Goal: Task Accomplishment & Management: Manage account settings

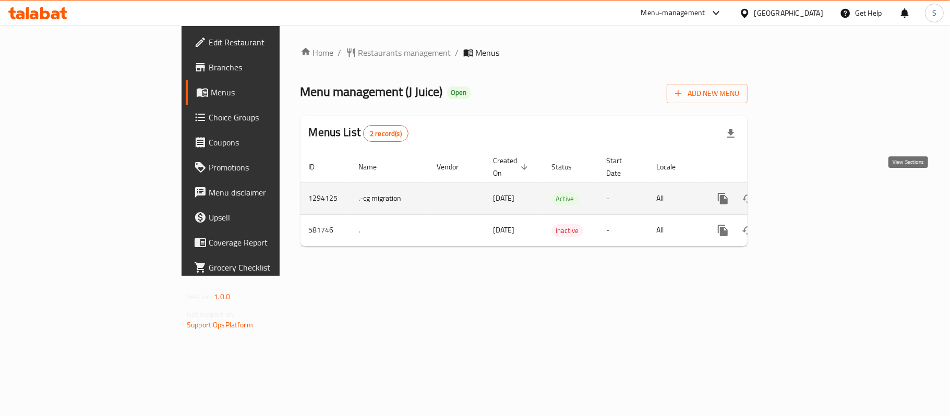
click at [804, 192] on icon "enhanced table" at bounding box center [798, 198] width 13 height 13
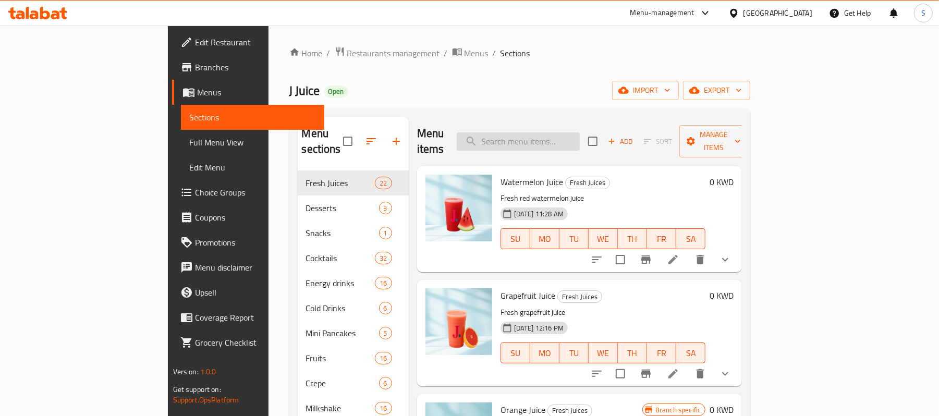
click at [551, 132] on input "search" at bounding box center [518, 141] width 123 height 18
paste input "Ice Cream Box 10 Pieces"
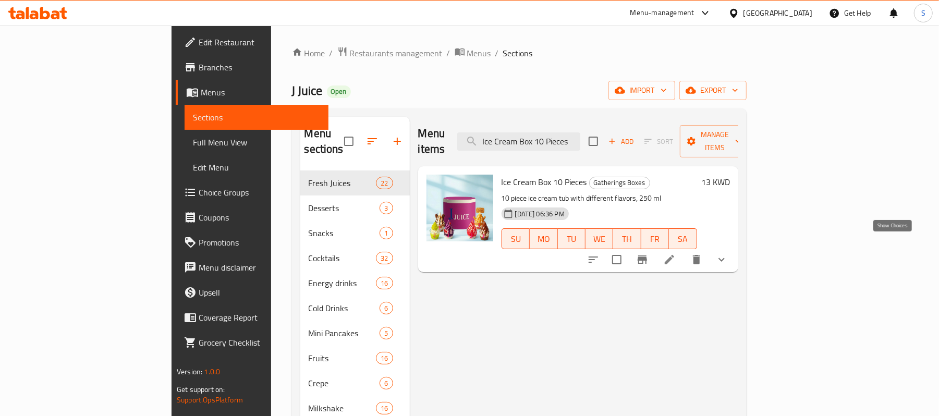
type input "Ice Cream Box 10 Pieces"
click at [728, 254] on icon "show more" at bounding box center [722, 260] width 13 height 13
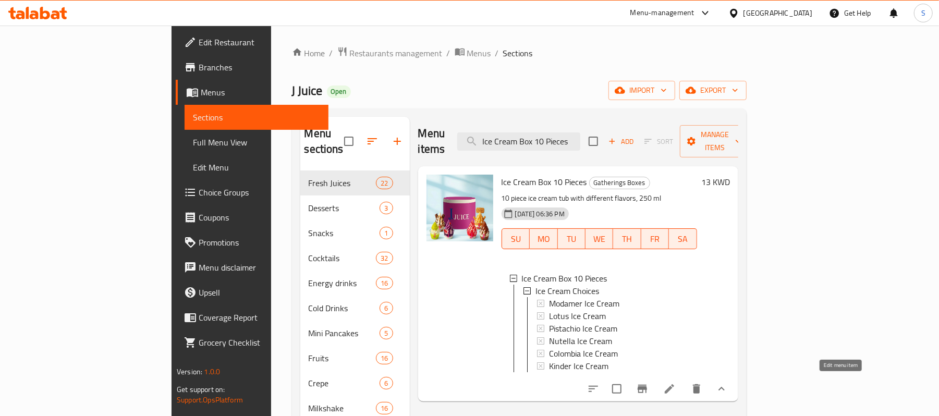
click at [676, 384] on icon at bounding box center [670, 389] width 13 height 13
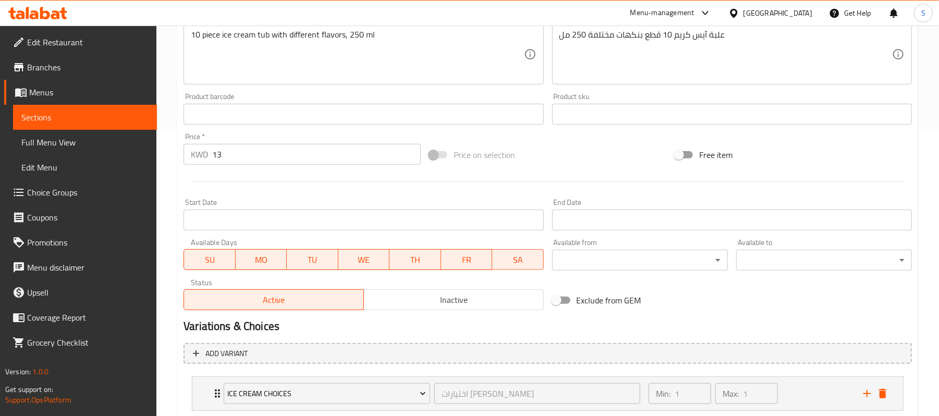
scroll to position [144, 0]
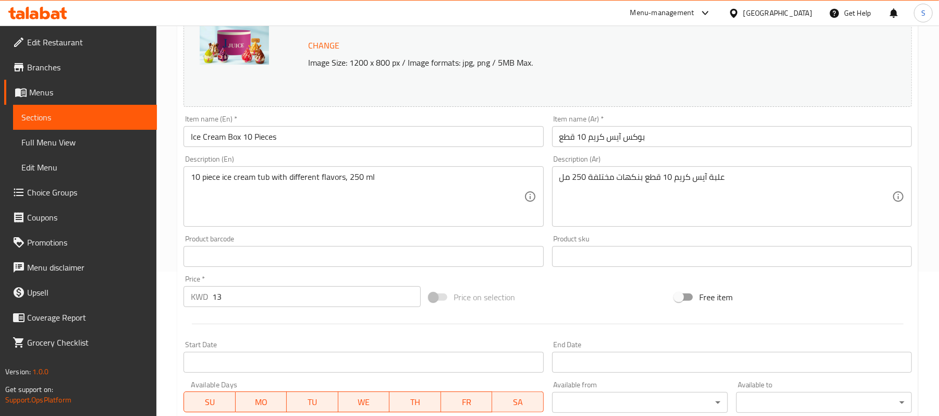
click at [53, 190] on span "Choice Groups" at bounding box center [88, 192] width 122 height 13
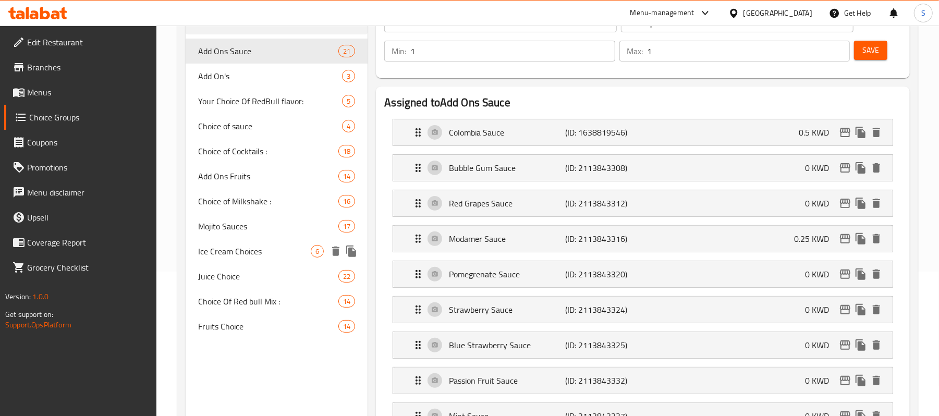
click at [240, 250] on span "Ice Cream Choices" at bounding box center [254, 251] width 113 height 13
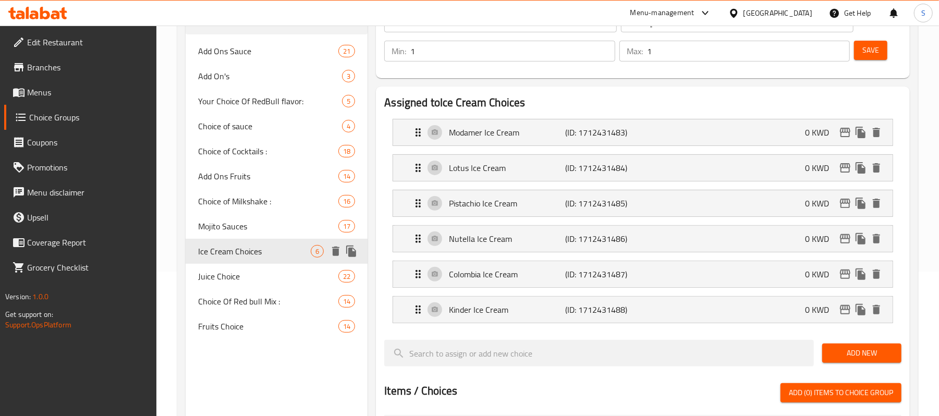
type input "Ice Cream Choices"
type input "اختيارات [PERSON_NAME]"
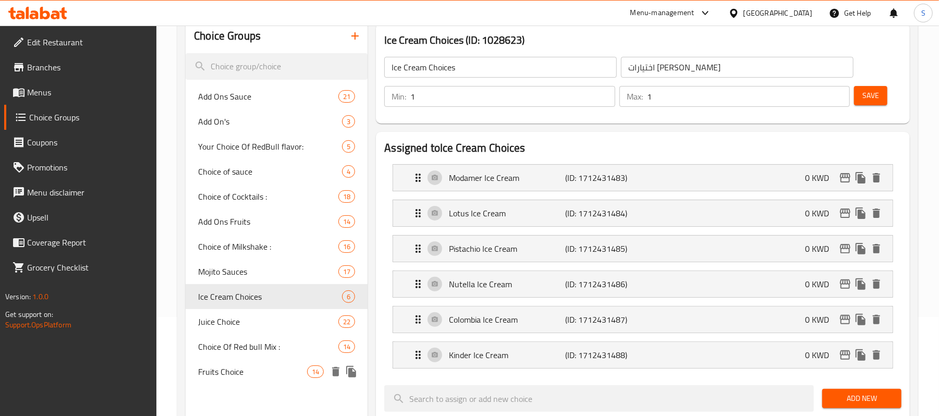
scroll to position [75, 0]
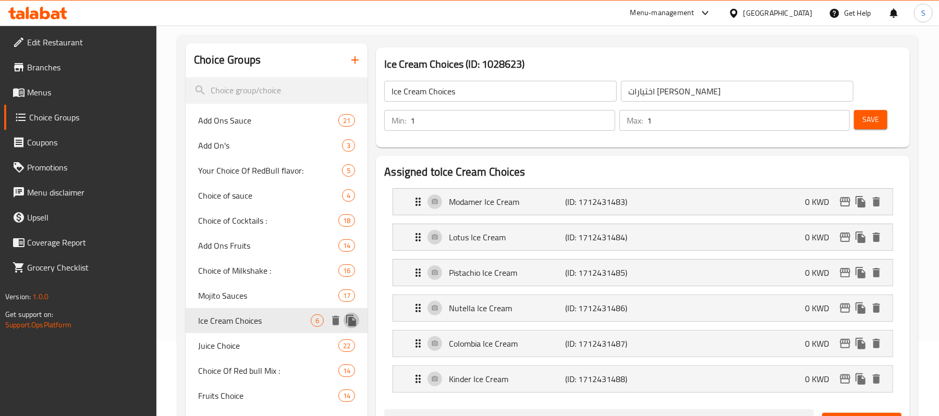
click at [355, 320] on icon "duplicate" at bounding box center [351, 320] width 10 height 11
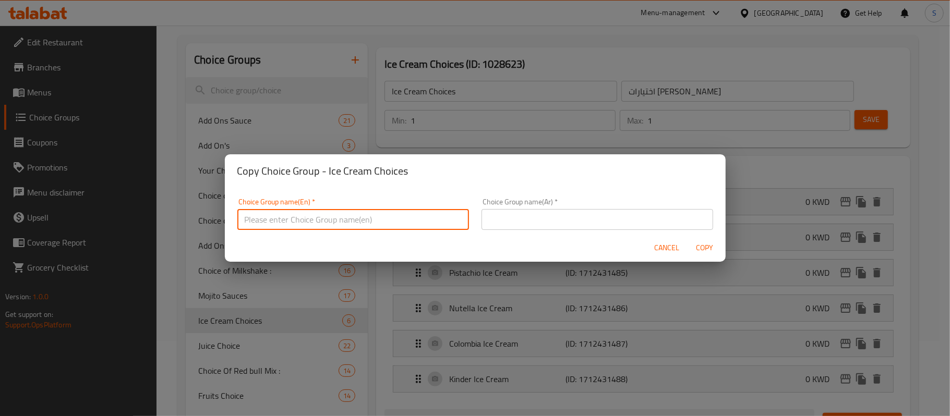
click at [340, 219] on input "text" at bounding box center [353, 219] width 232 height 21
type input "Your Choice Of 2nd Ice Cream Piece:"
click at [555, 222] on input "text" at bounding box center [597, 219] width 232 height 21
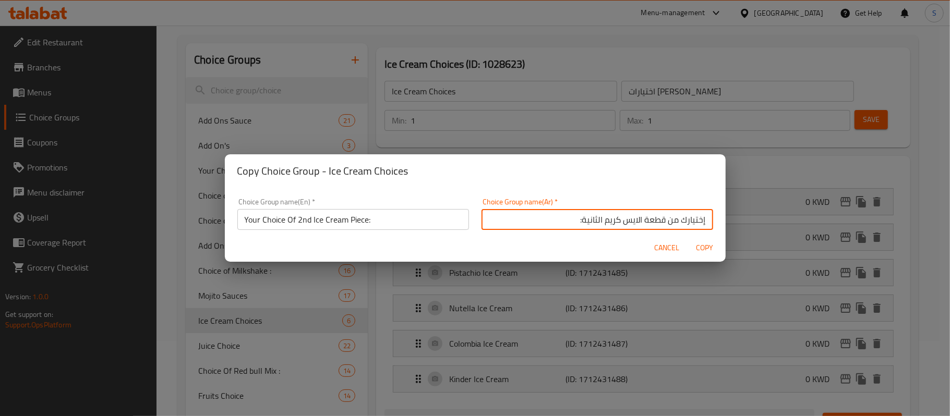
click at [668, 225] on input "إختيارك من قطعة الايس كريم الثانية:" at bounding box center [597, 219] width 232 height 21
type input "إختيارك من قطعة الايس كريم الثانية:"
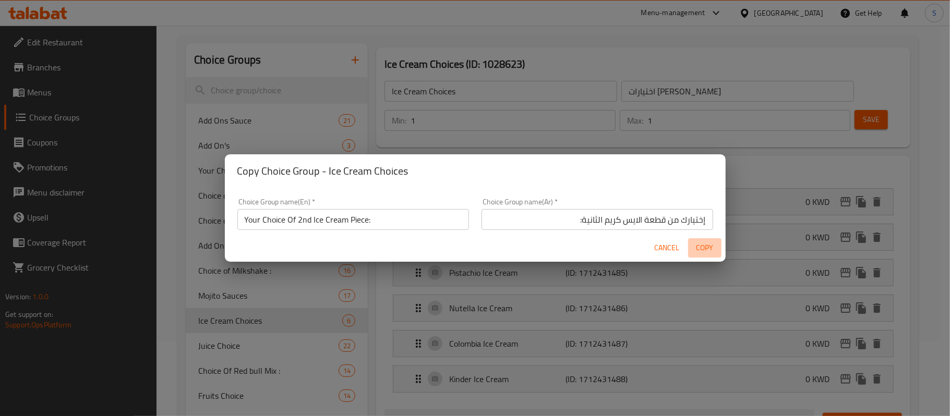
click at [708, 249] on span "Copy" at bounding box center [704, 248] width 25 height 13
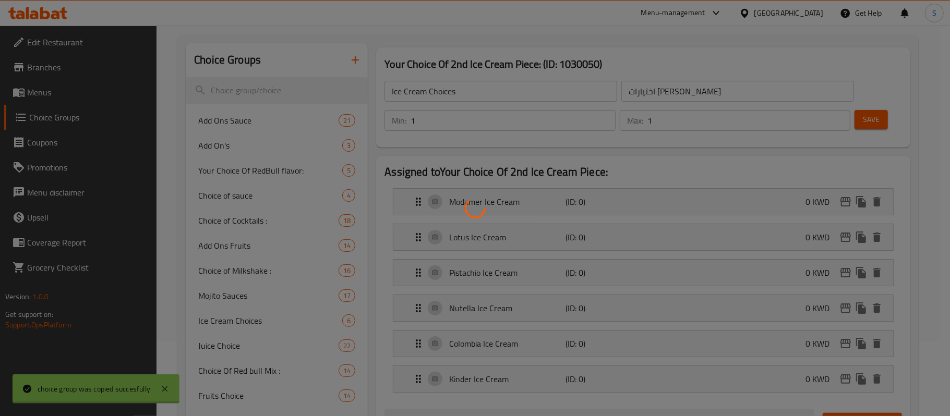
type input "Your Choice Of 2nd Ice Cream Piece:"
type input "إختيارك من قطعة الايس كريم الثانية:"
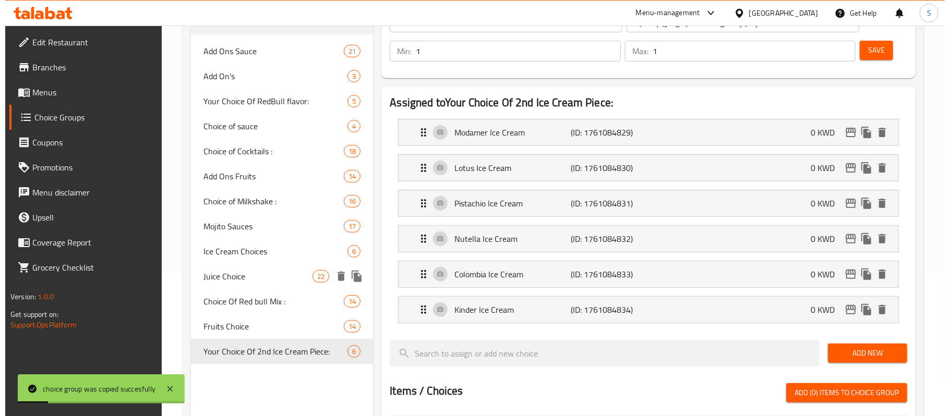
scroll to position [214, 0]
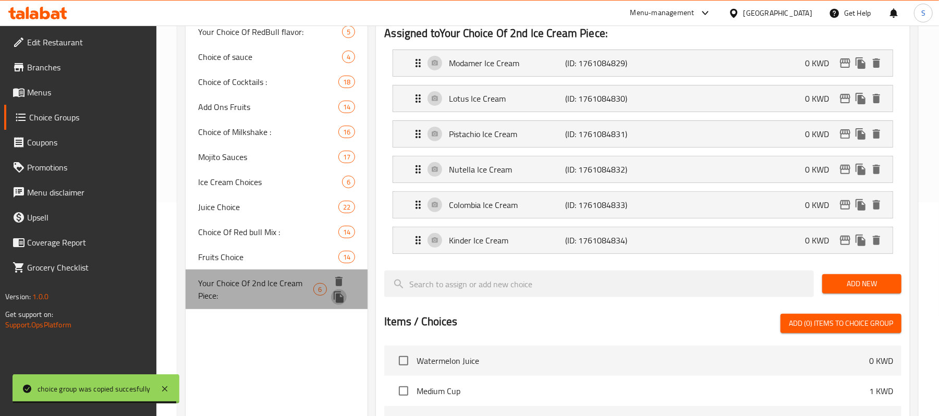
click at [341, 297] on icon "duplicate" at bounding box center [339, 297] width 13 height 13
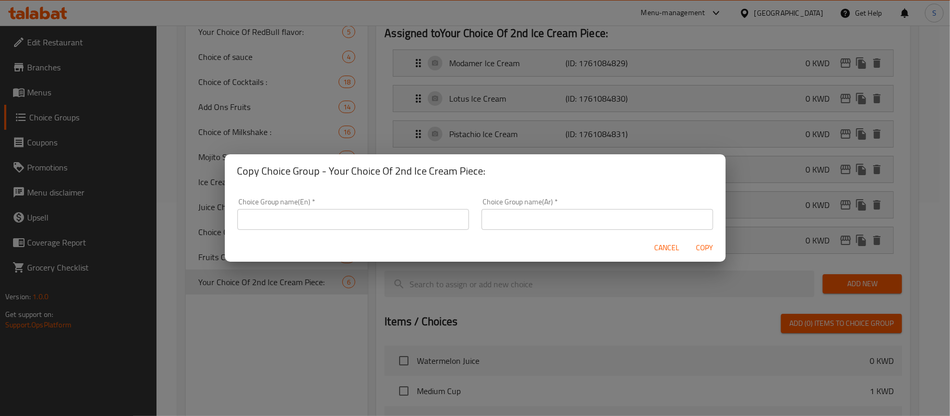
click at [502, 222] on input "text" at bounding box center [597, 219] width 232 height 21
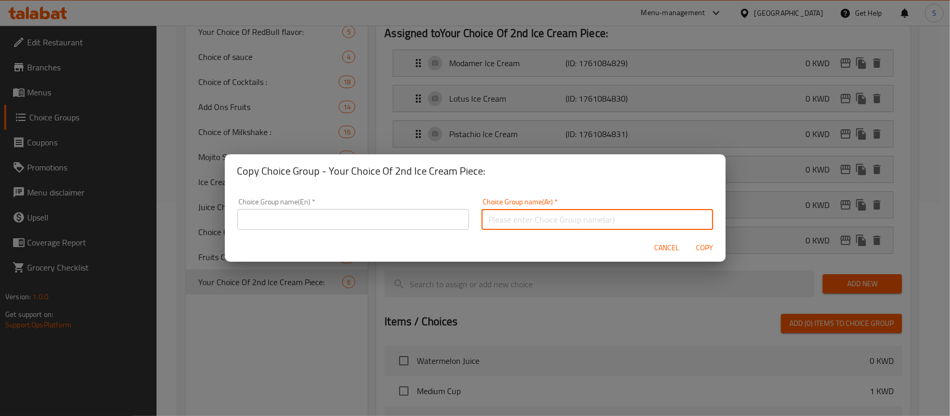
paste input "إختيارك من قطعة الايس كريم الثانية:"
type input "إختيارك من قطعة الايس كريم الثانية:"
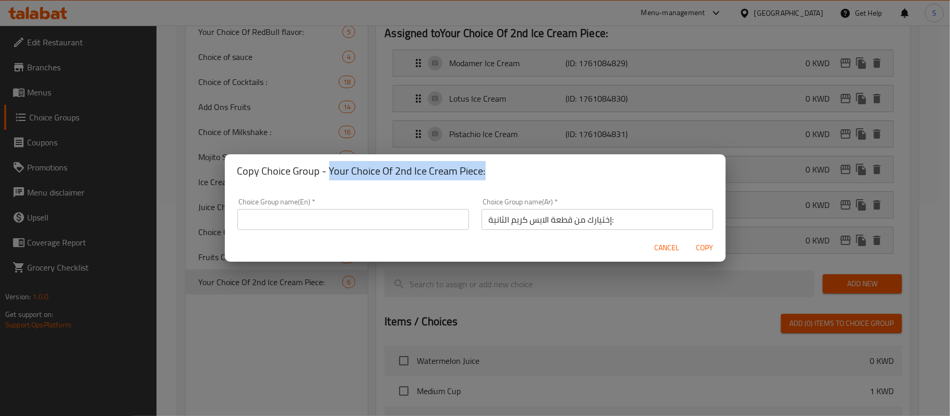
drag, startPoint x: 330, startPoint y: 166, endPoint x: 497, endPoint y: 172, distance: 167.0
click at [497, 172] on h2 "Copy Choice Group - Your Choice Of 2nd Ice Cream Piece:" at bounding box center [475, 171] width 476 height 17
click at [368, 230] on div "Choice Group name(En)   * Choice Group name(En) *" at bounding box center [353, 214] width 244 height 44
click at [370, 227] on input "text" at bounding box center [353, 219] width 232 height 21
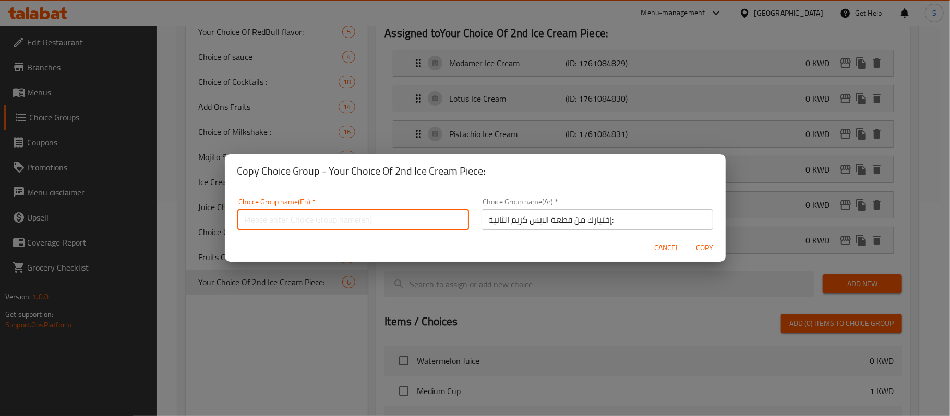
paste input "إختيارك من قطعة الايس كريم الثانية:"
type input "إختيارك من قطعة الايس كريم الثانية:"
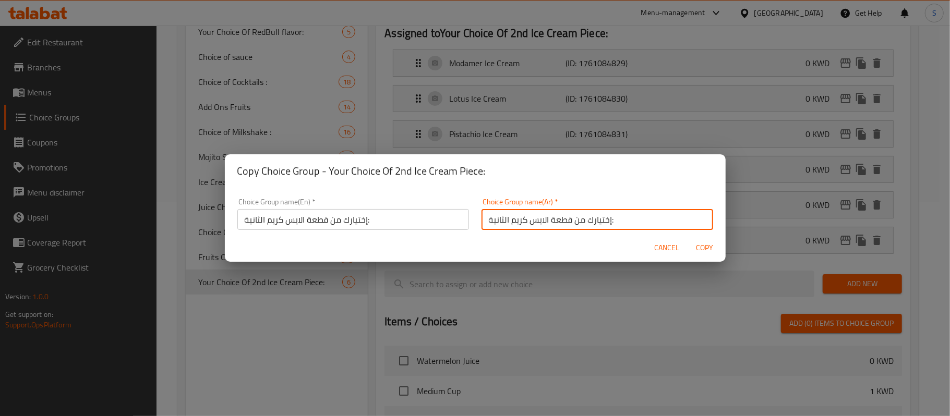
drag, startPoint x: 493, startPoint y: 217, endPoint x: 487, endPoint y: 217, distance: 5.7
click at [487, 217] on input "إختيارك من قطعة الايس كريم الثانية:" at bounding box center [597, 219] width 232 height 21
type input "إختيارك من قطعة الايس كريم الثالثة:"
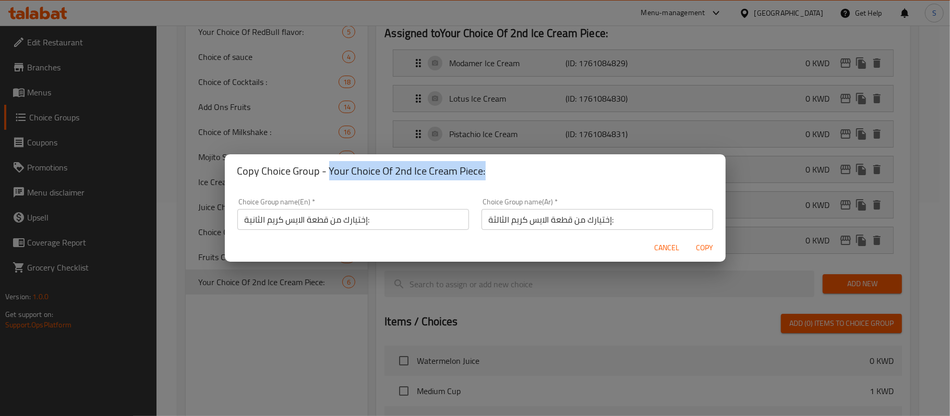
drag, startPoint x: 329, startPoint y: 170, endPoint x: 488, endPoint y: 170, distance: 159.6
click at [488, 170] on h2 "Copy Choice Group - Your Choice Of 2nd Ice Cream Piece:" at bounding box center [475, 171] width 476 height 17
copy h2 "Your Choice Of 2nd Ice Cream Piece:"
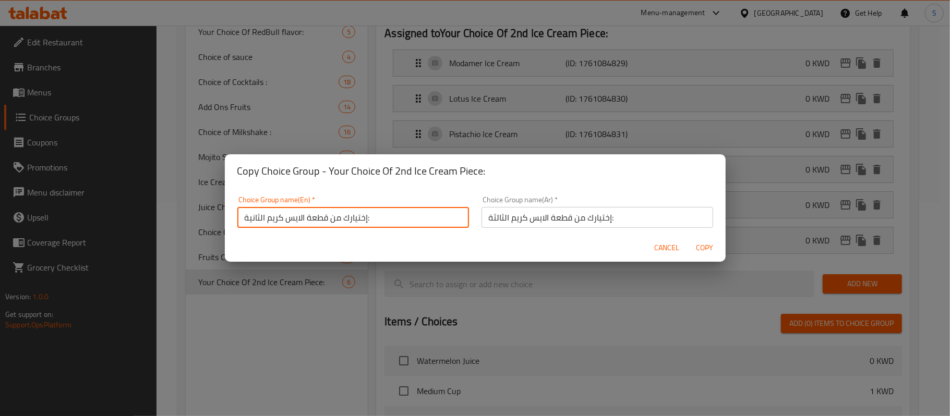
scroll to position [0, 0]
drag, startPoint x: 380, startPoint y: 224, endPoint x: 163, endPoint y: 193, distance: 219.2
click at [163, 193] on div "Copy Choice Group - Your Choice Of 2nd Ice Cream Piece: Choice Group name(En)  …" at bounding box center [475, 208] width 950 height 416
paste input "Your Choice Of 2nd Ice Cream Piece"
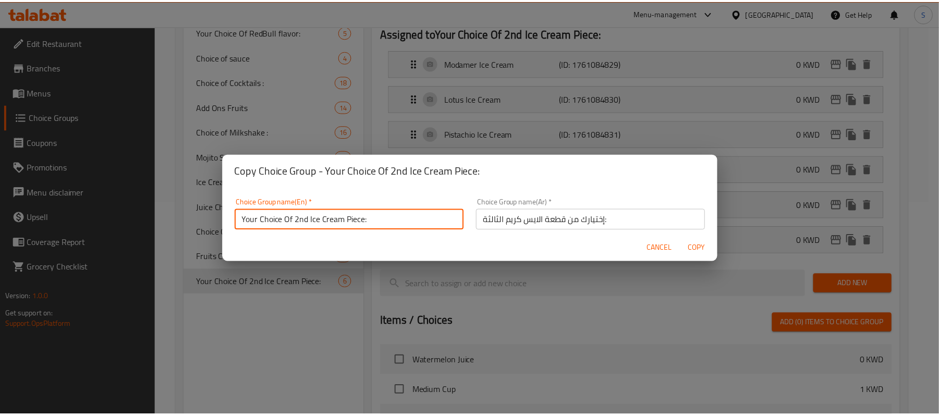
scroll to position [3, 0]
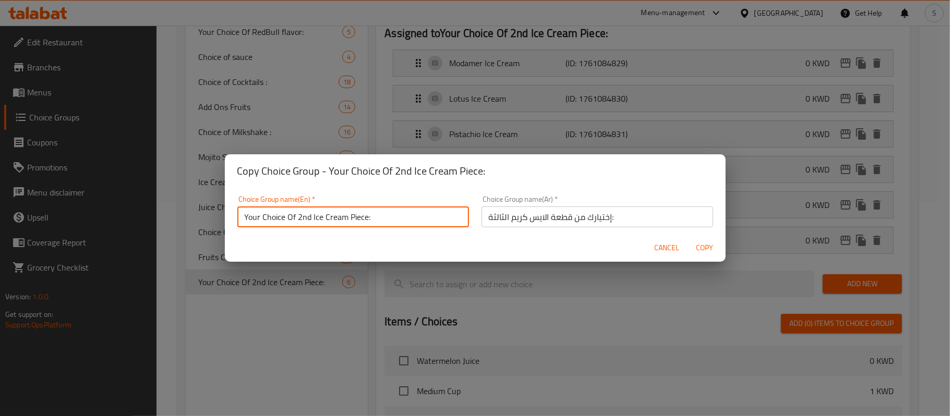
drag, startPoint x: 309, startPoint y: 222, endPoint x: 297, endPoint y: 221, distance: 12.0
click at [297, 221] on input "Your Choice Of 2nd Ice Cream Piece:" at bounding box center [353, 217] width 232 height 21
type input "Your Choice Of 3rd Ice Cream Piece:"
click at [710, 252] on span "Copy" at bounding box center [704, 248] width 25 height 13
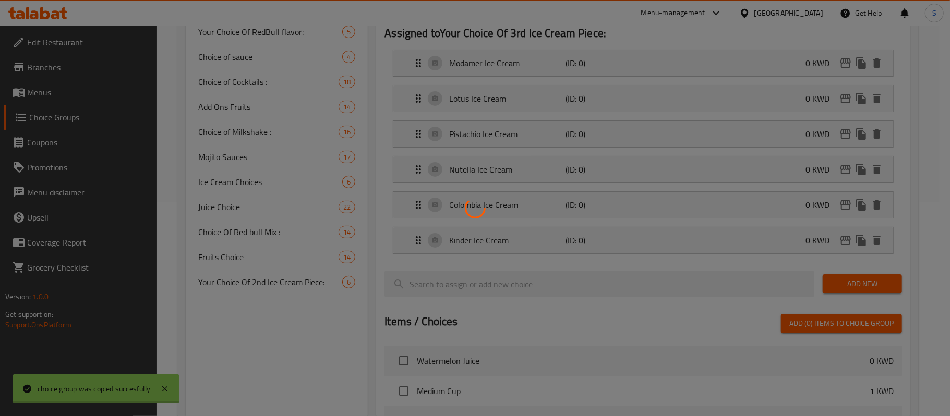
type input "Your Choice Of 3rd Ice Cream Piece:"
type input "إختيارك من قطعة الايس كريم الثالثة:"
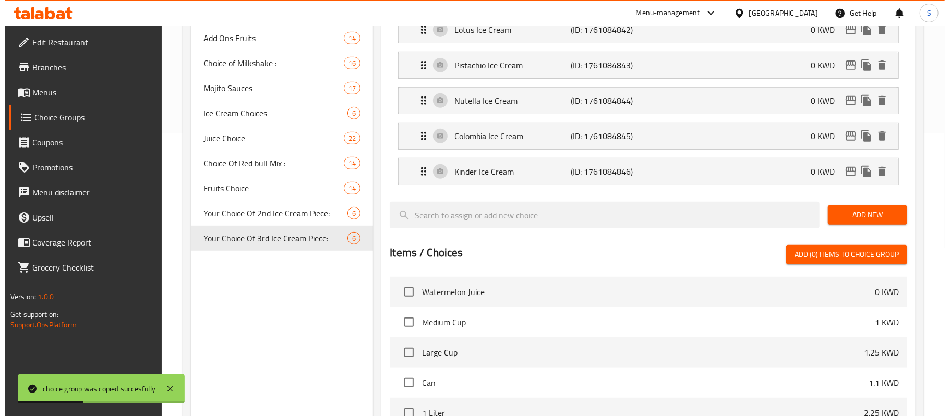
scroll to position [284, 0]
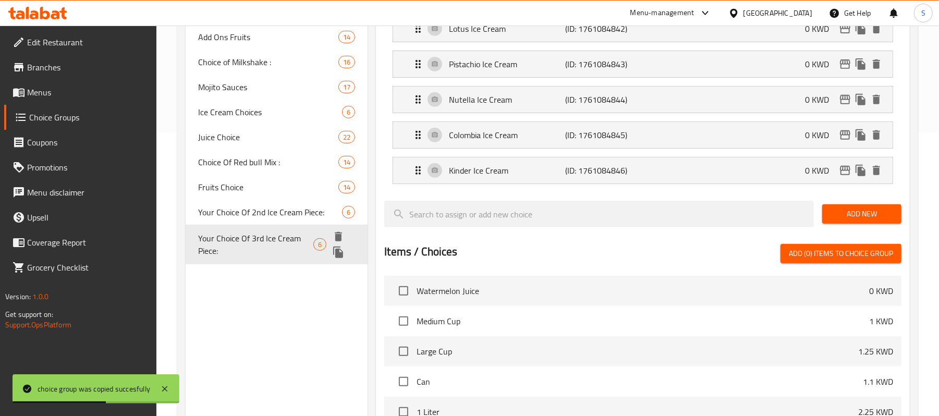
click at [335, 254] on icon "duplicate" at bounding box center [338, 252] width 10 height 11
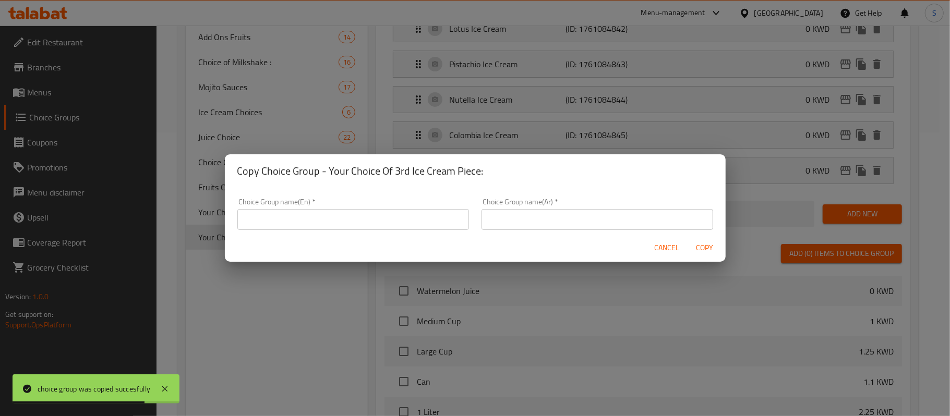
click at [508, 221] on input "text" at bounding box center [597, 219] width 232 height 21
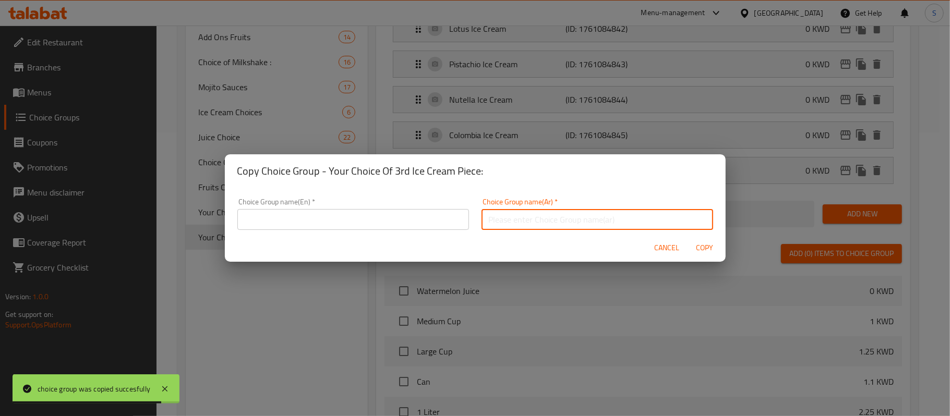
paste input "Your Choice Of 2nd Ice Cream Piece:"
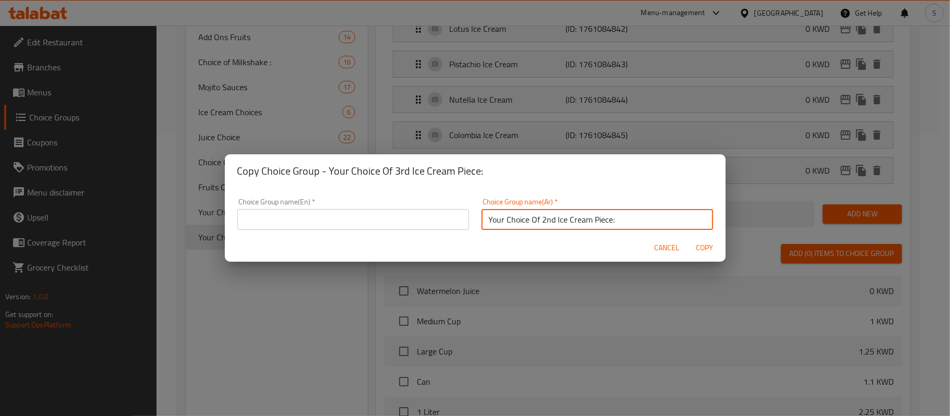
type input "Your Choice Of 2nd Ice Cream Piece:"
click at [335, 225] on input "text" at bounding box center [353, 219] width 232 height 21
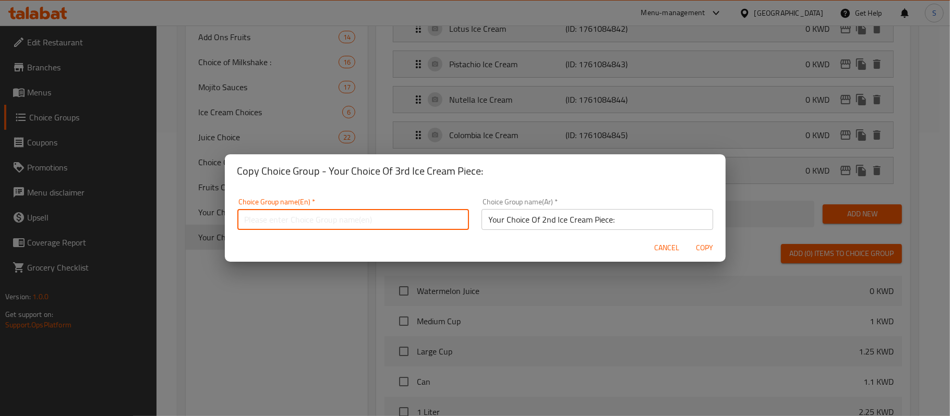
paste input "Your Choice Of 2nd Ice Cream Piece:"
click at [309, 222] on input "Your Choice Of 2nd Ice Cream Piece:" at bounding box center [353, 219] width 232 height 21
click at [306, 222] on input "Your Choice Of 2nd Ice Cream Piece:" at bounding box center [353, 219] width 232 height 21
type input "Your Choice Of 4th Ice Cream Piece:"
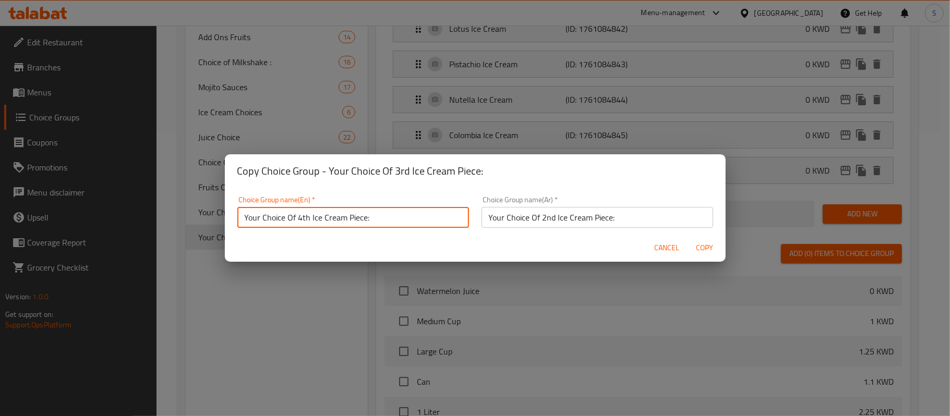
click at [553, 214] on input "Your Choice Of 2nd Ice Cream Piece:" at bounding box center [597, 217] width 232 height 21
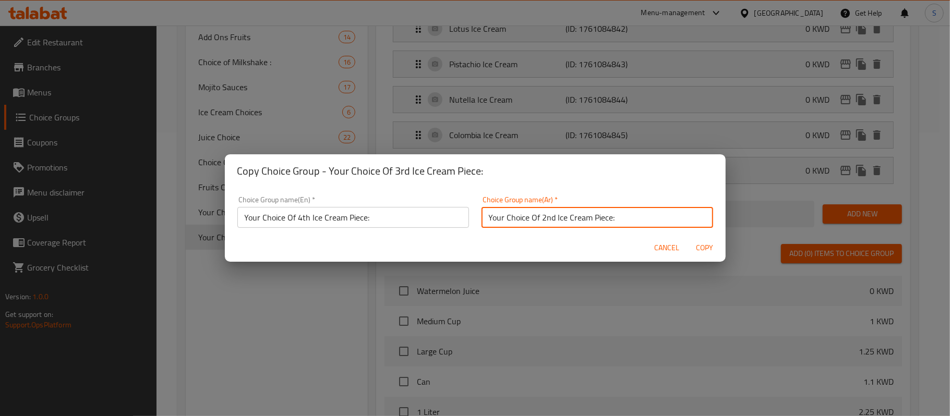
click at [553, 214] on input "Your Choice Of 2nd Ice Cream Piece:" at bounding box center [597, 217] width 232 height 21
drag, startPoint x: 498, startPoint y: 220, endPoint x: 483, endPoint y: 220, distance: 14.6
click at [483, 220] on input "إختيارك من قطعة الايس كريم الثالثة:" at bounding box center [597, 217] width 232 height 21
type input "إختيارك من قطعة [PERSON_NAME] الرابعة:"
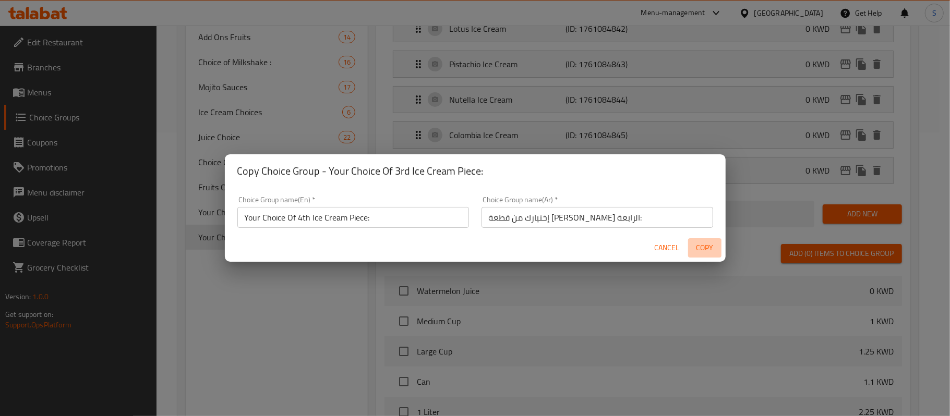
click at [702, 249] on span "Copy" at bounding box center [704, 248] width 25 height 13
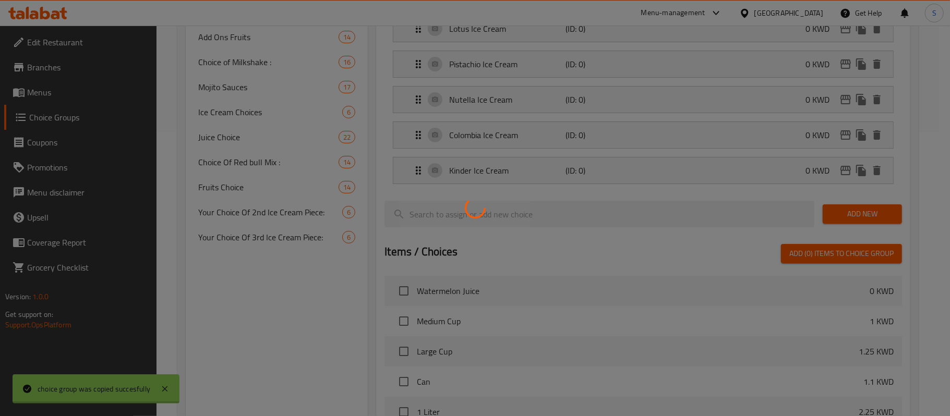
type input "Your Choice Of 4th Ice Cream Piece:"
type input "إختيارك من قطعة [PERSON_NAME] الرابعة:"
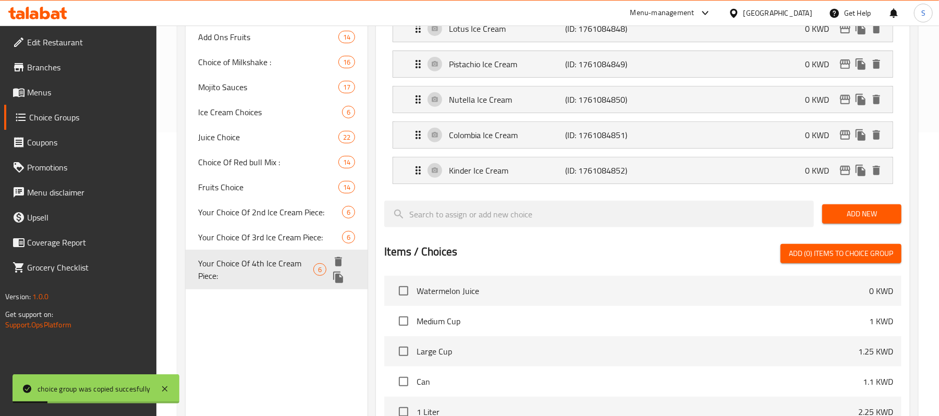
click at [339, 274] on icon "duplicate" at bounding box center [338, 277] width 10 height 11
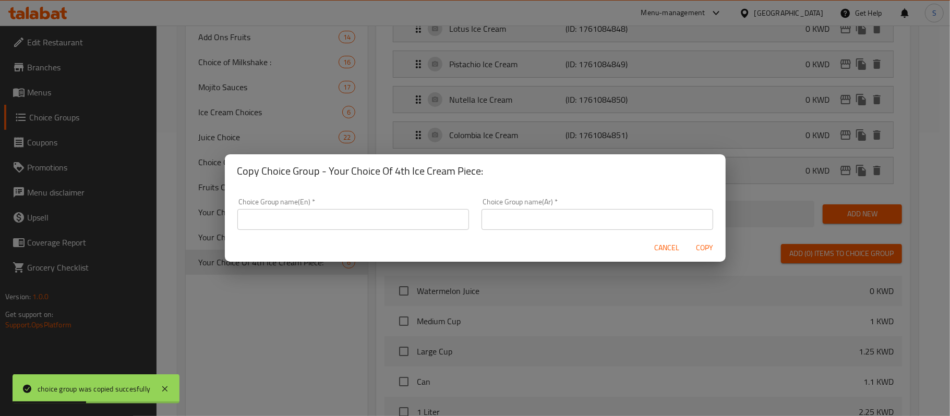
click at [491, 219] on input "text" at bounding box center [597, 219] width 232 height 21
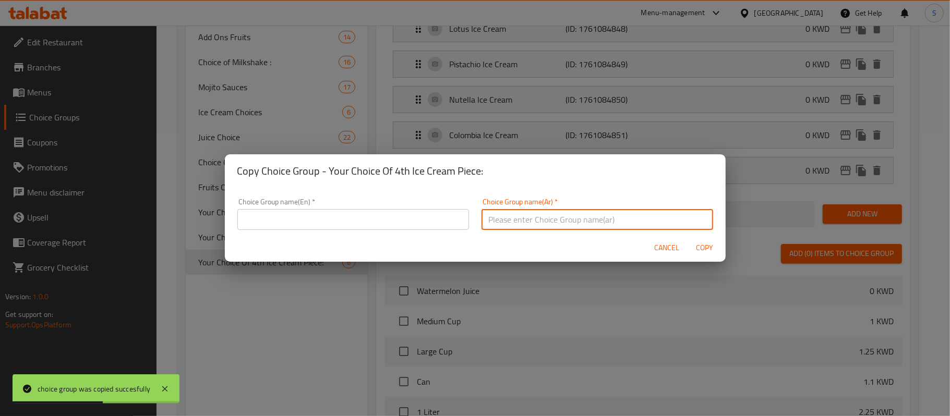
click at [416, 222] on input "text" at bounding box center [353, 219] width 232 height 21
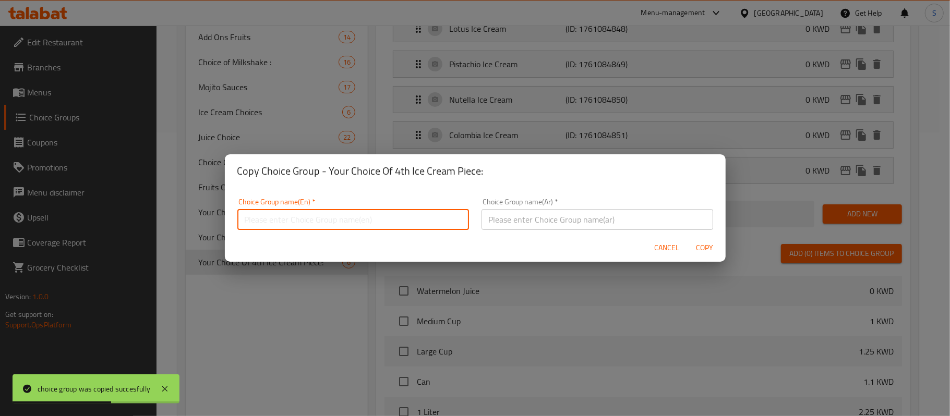
paste input "Your Choice Of 2nd Ice Cream Piece:"
click at [418, 224] on input "Your Choice Of 2nd Ice Cream Piece:Your Choice Of 2nd Ice Cream Piece:" at bounding box center [353, 219] width 232 height 21
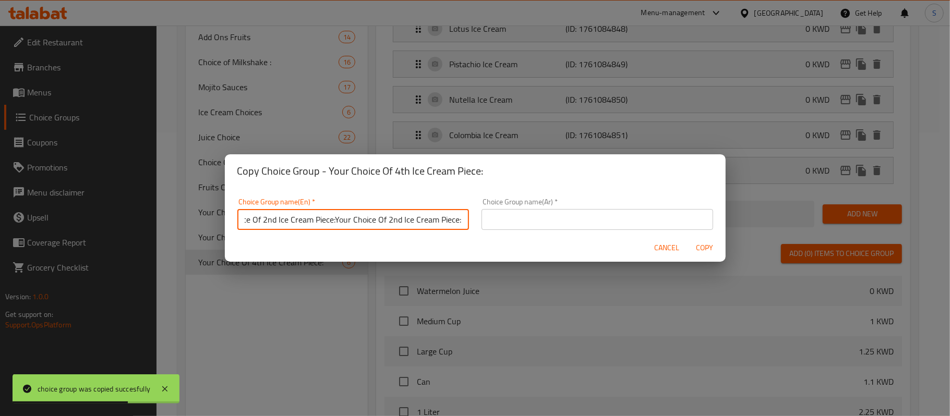
click at [418, 224] on input "Your Choice Of 2nd Ice Cream Piece:Your Choice Of 2nd Ice Cream Piece:" at bounding box center [353, 219] width 232 height 21
paste input "text"
type input "Your Choice Of 2nd Ice Cream Piece:"
click at [503, 224] on input "text" at bounding box center [597, 219] width 232 height 21
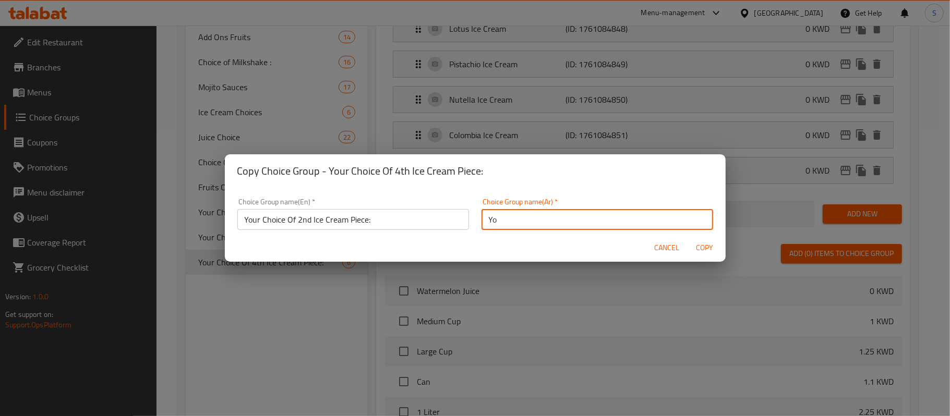
type input "Y"
drag, startPoint x: 498, startPoint y: 220, endPoint x: 488, endPoint y: 220, distance: 9.4
click at [489, 220] on input "إختيارك من قطعة الايس كريم الثانية:" at bounding box center [597, 219] width 232 height 21
click at [487, 220] on input "إختيارك من قطعة الايس كريم الثانية:" at bounding box center [597, 219] width 232 height 21
type input "إختيارك من قطعة الايس كريم الخامسة:"
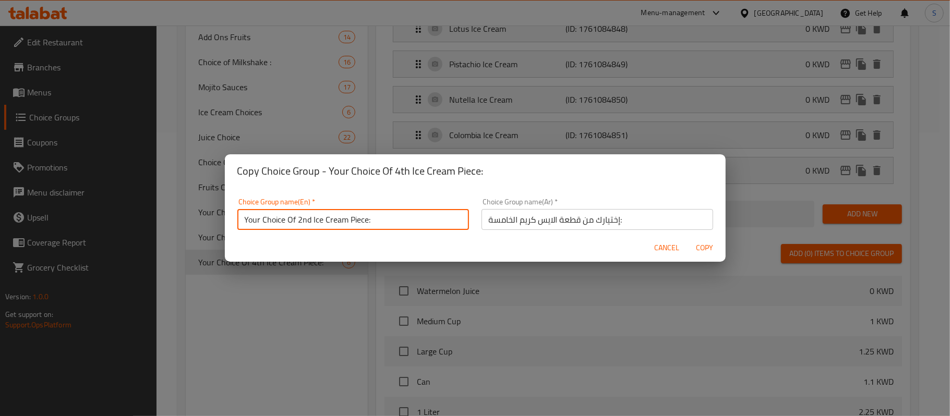
drag, startPoint x: 309, startPoint y: 219, endPoint x: 296, endPoint y: 219, distance: 13.0
click at [296, 219] on input "Your Choice Of 2nd Ice Cream Piece:" at bounding box center [353, 219] width 232 height 21
type input "Your Choice Of 5th Ice Cream Piece:"
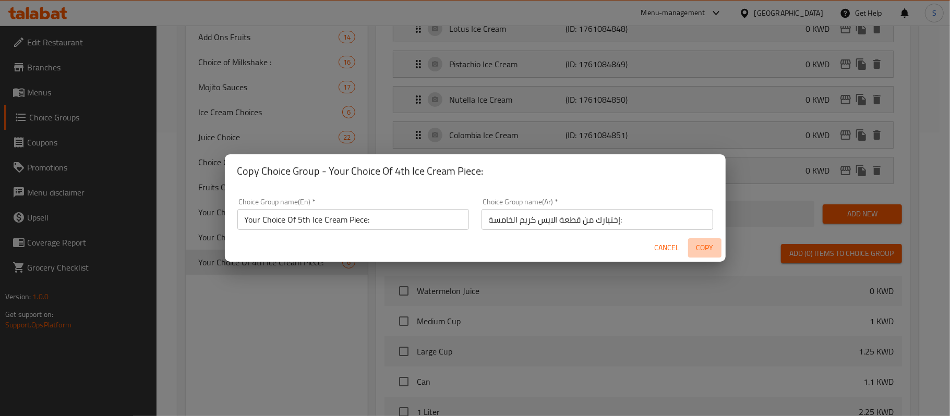
click at [707, 245] on span "Copy" at bounding box center [704, 248] width 25 height 13
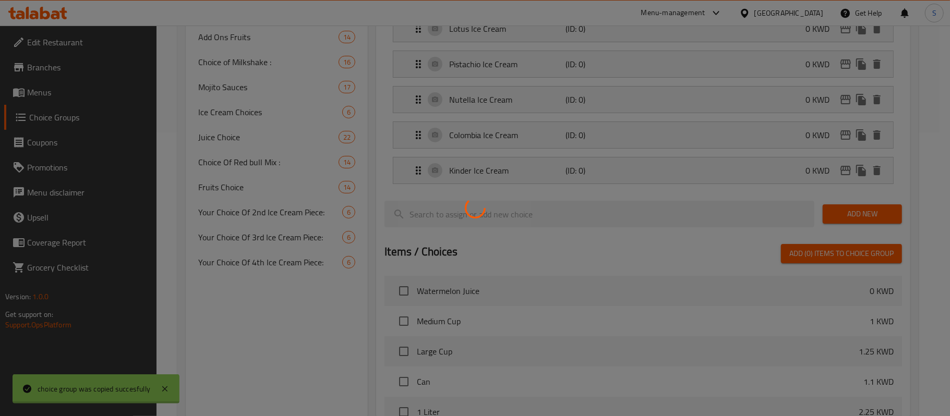
type input "Your Choice Of 5th Ice Cream Piece:"
type input "إختيارك من قطعة الايس كريم الخامسة:"
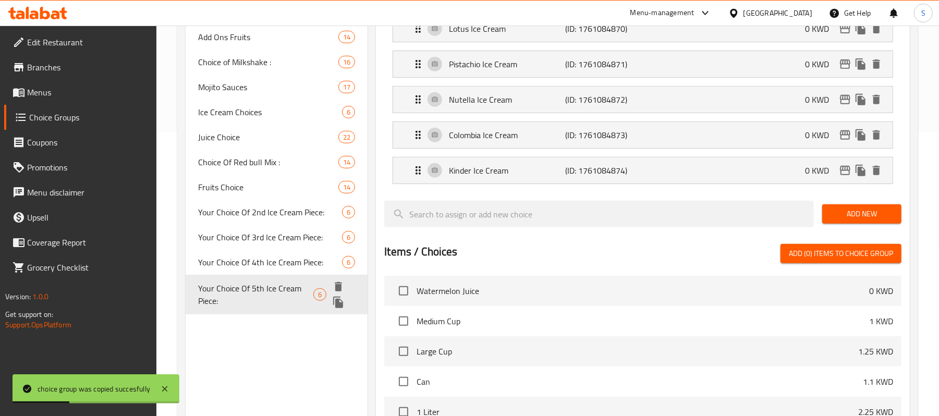
click at [339, 301] on icon "duplicate" at bounding box center [338, 302] width 10 height 11
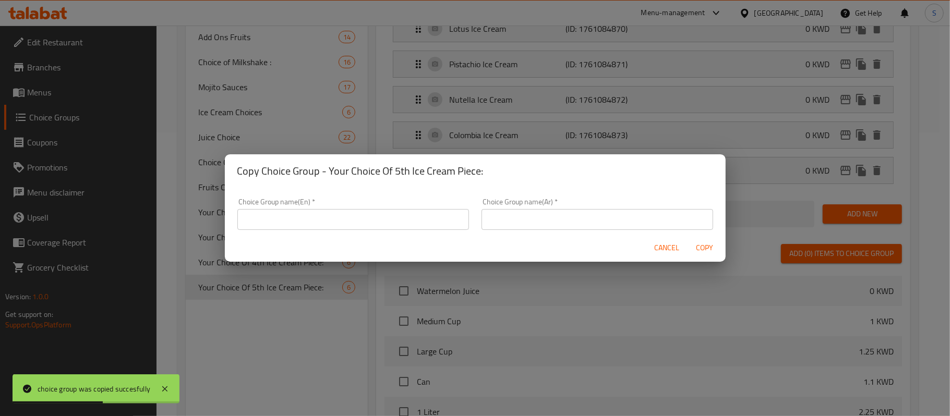
click at [419, 220] on input "text" at bounding box center [353, 219] width 232 height 21
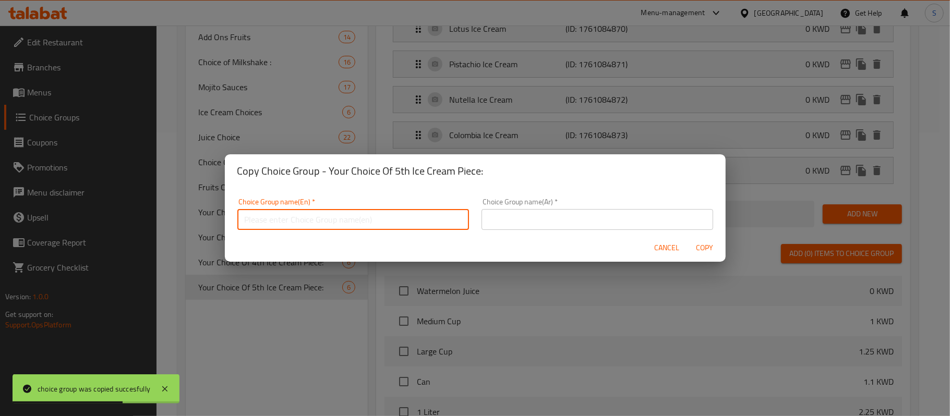
paste input "Your Choice Of 2nd Ice Cream Piece:"
drag, startPoint x: 310, startPoint y: 221, endPoint x: 298, endPoint y: 221, distance: 11.5
click at [298, 221] on input "Your Choice Of 2nd Ice Cream Piece:" at bounding box center [353, 217] width 232 height 21
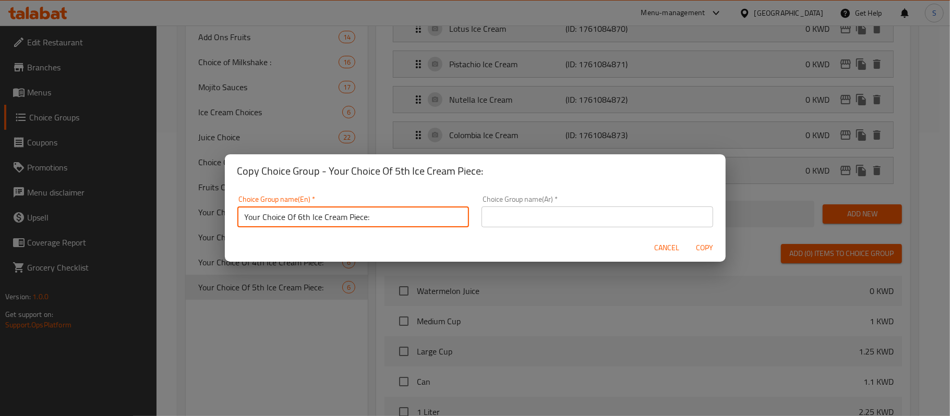
type input "Your Choice Of 6th Ice Cream Piece:"
click at [564, 220] on input "text" at bounding box center [597, 217] width 232 height 21
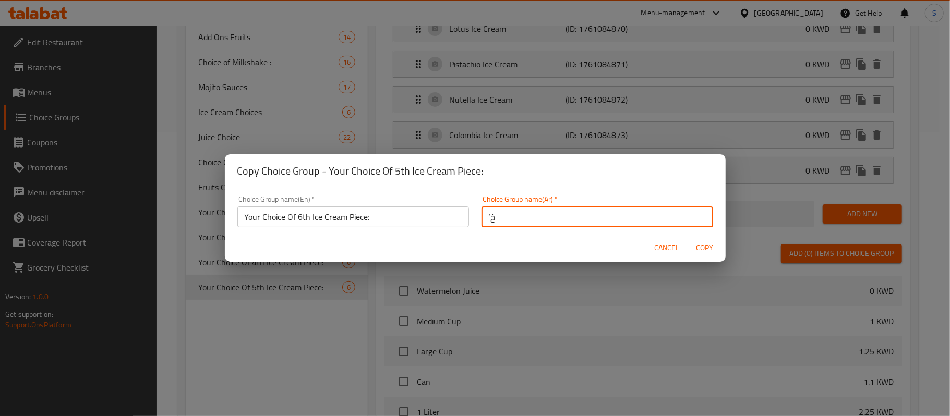
type input "‘"
drag, startPoint x: 499, startPoint y: 218, endPoint x: 488, endPoint y: 220, distance: 10.6
click at [488, 220] on input "إختيارك من قطعة الايس كريم الثانية:" at bounding box center [597, 217] width 232 height 21
type input "إختيارك من قطعة الايس كريم السادسة:"
click at [706, 248] on span "Copy" at bounding box center [704, 248] width 25 height 13
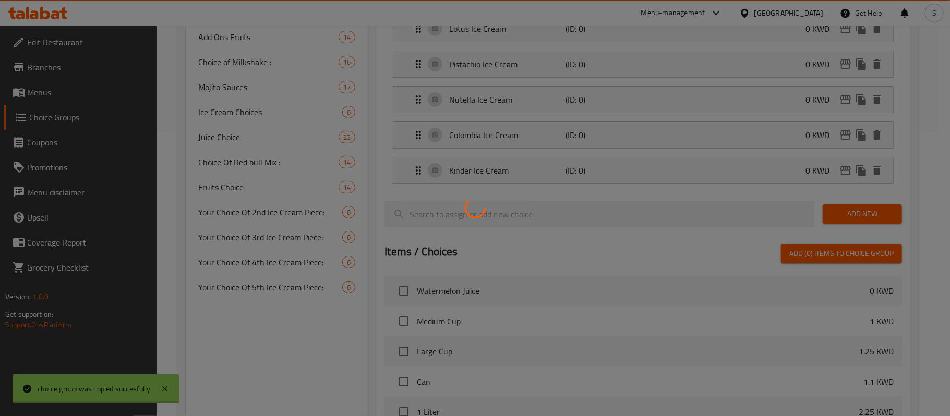
type input "Your Choice Of 6th Ice Cream Piece:"
type input "إختيارك من قطعة الايس كريم السادسة:"
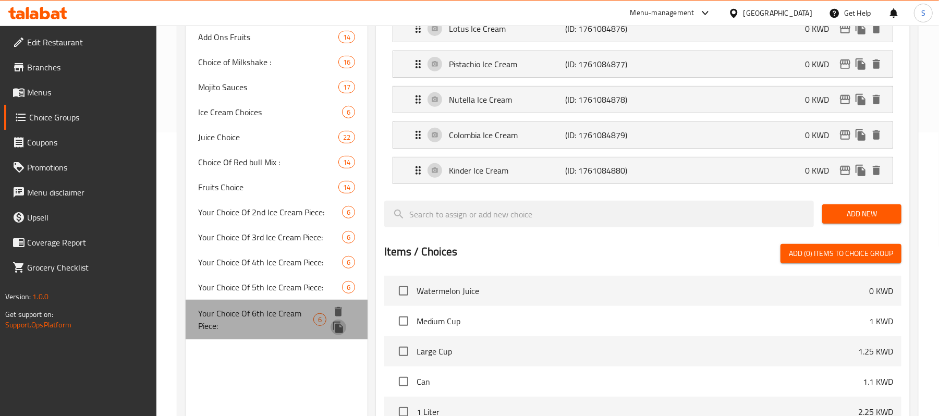
click at [337, 326] on icon "duplicate" at bounding box center [338, 327] width 10 height 11
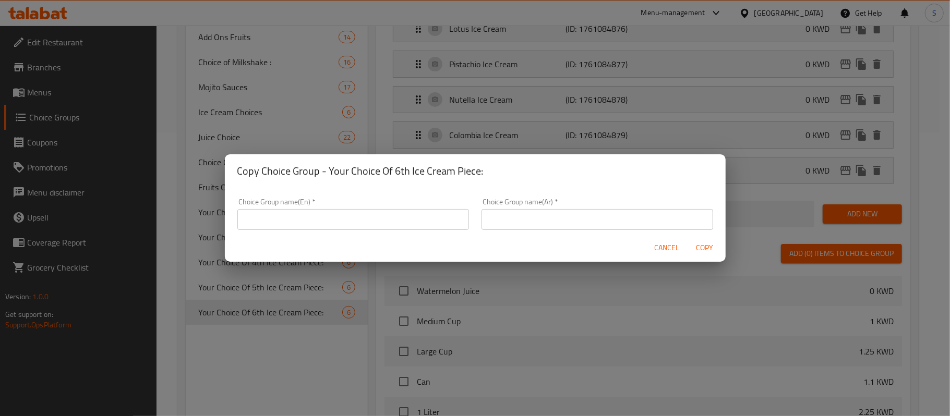
click at [393, 222] on input "text" at bounding box center [353, 219] width 232 height 21
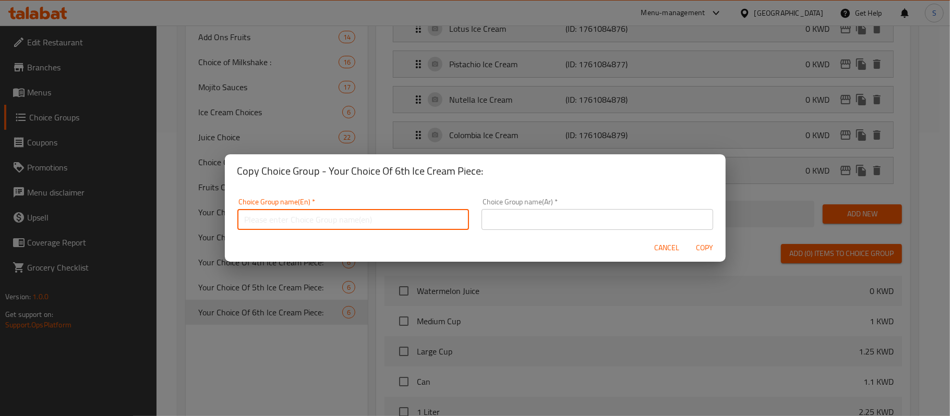
paste input "Your Choice Of 2nd Ice Cream Piece:"
type input "Your Choice Of 2nd Ice Cream Piece:"
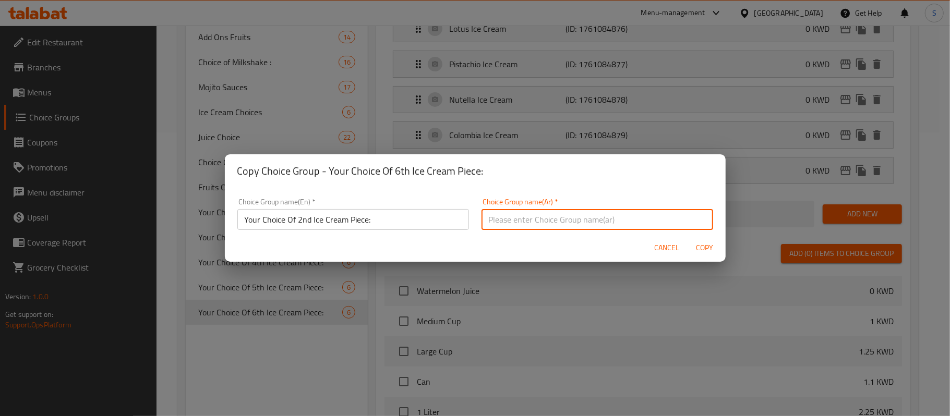
click at [502, 215] on input "text" at bounding box center [597, 219] width 232 height 21
click at [505, 218] on input "Yoj" at bounding box center [597, 219] width 232 height 21
drag, startPoint x: 497, startPoint y: 218, endPoint x: 488, endPoint y: 223, distance: 10.6
click at [488, 223] on input "إختيارك من قطعة الايس كريم الثانية:" at bounding box center [597, 217] width 232 height 21
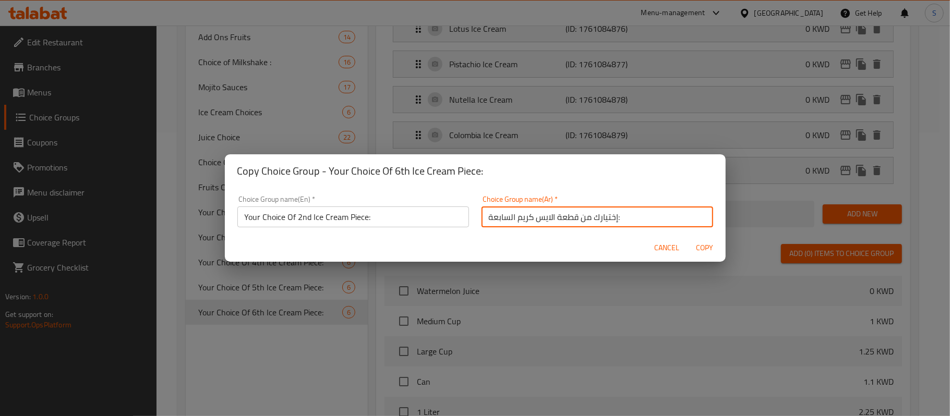
type input "إختيارك من قطعة الايس كريم السابعة:"
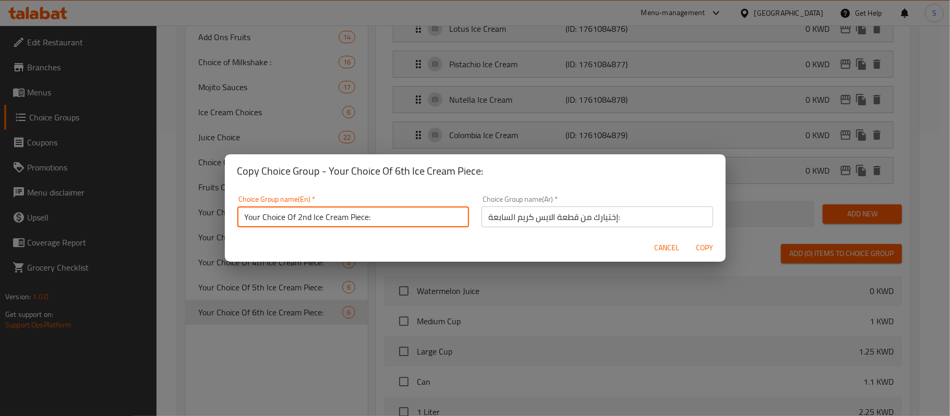
drag, startPoint x: 310, startPoint y: 216, endPoint x: 297, endPoint y: 216, distance: 13.0
click at [297, 216] on input "Your Choice Of 2nd Ice Cream Piece:" at bounding box center [353, 217] width 232 height 21
type input "Your Choice Of 7th Ice Cream Piece:"
click at [702, 250] on span "Copy" at bounding box center [704, 248] width 25 height 13
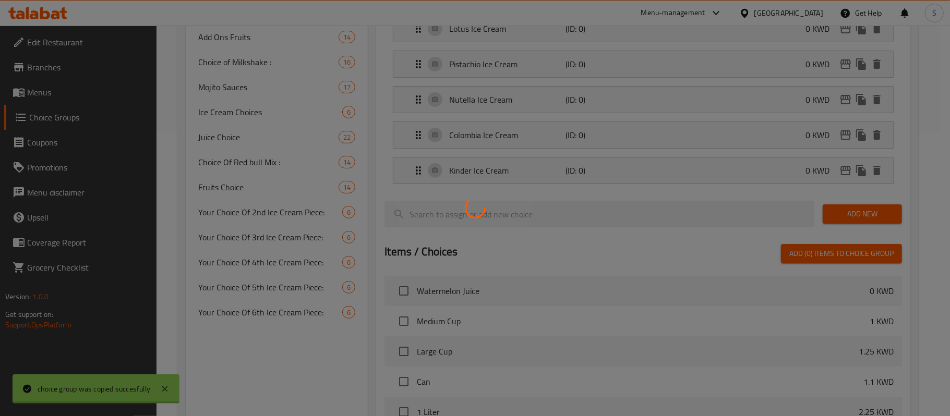
type input "Your Choice Of 7th Ice Cream Piece:"
type input "إختيارك من قطعة الايس كريم السابعة:"
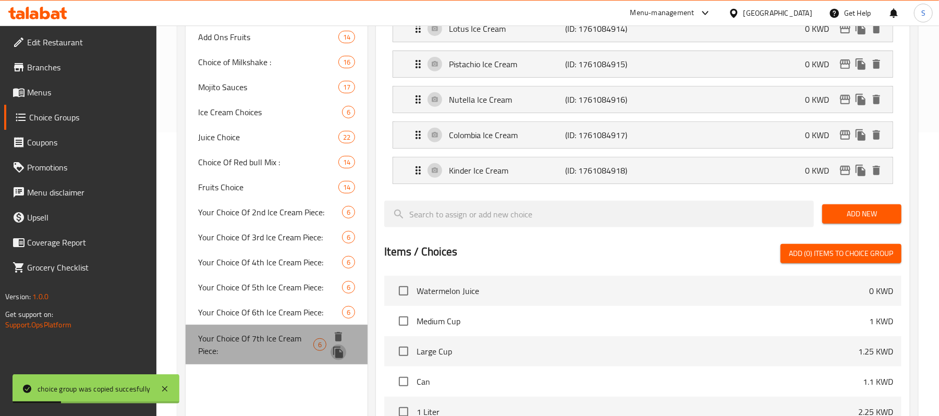
click at [341, 351] on icon "duplicate" at bounding box center [338, 352] width 10 height 11
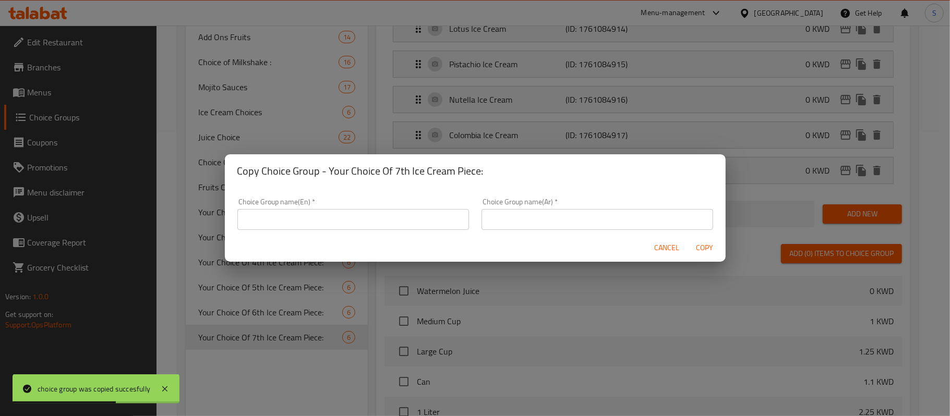
click at [442, 216] on input "text" at bounding box center [353, 219] width 232 height 21
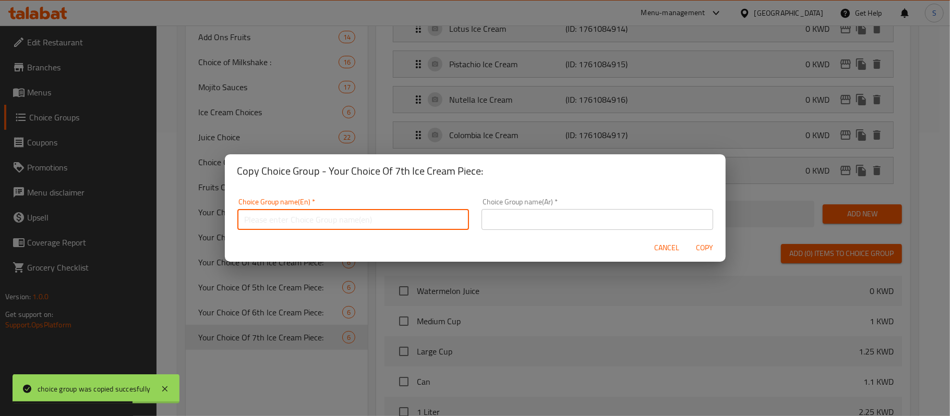
paste input "Your Choice Of 2nd Ice Cream Piece:"
type input "Your Choice Of 2nd Ice Cream Piece:"
click at [524, 220] on input "text" at bounding box center [597, 219] width 232 height 21
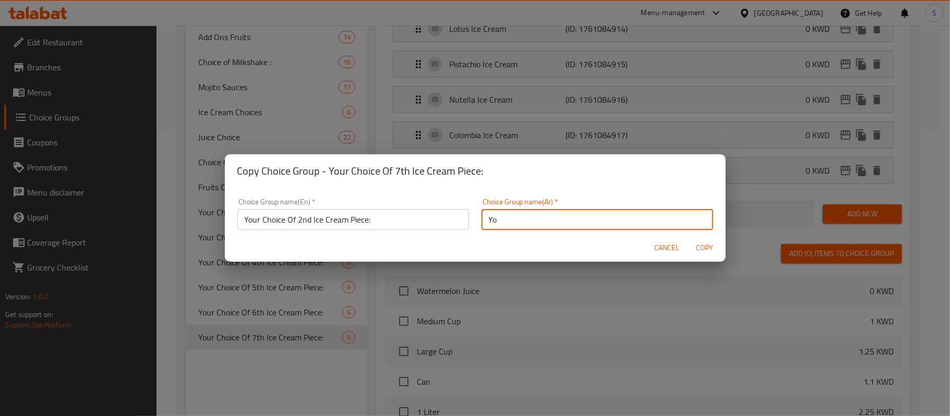
type input "Y"
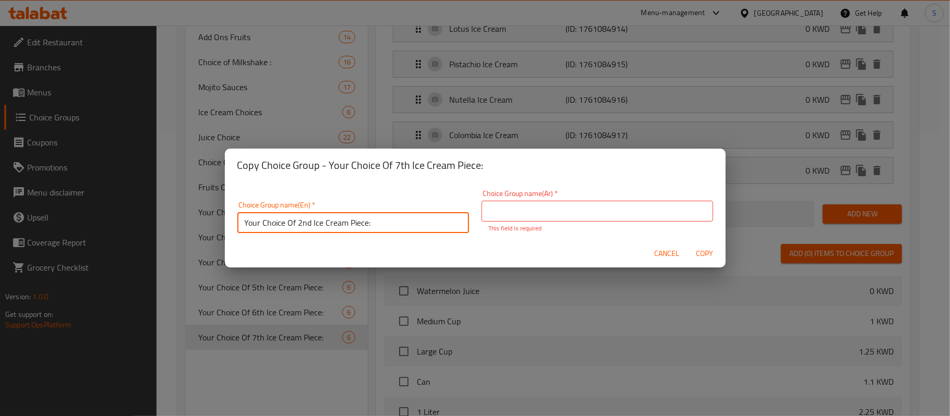
drag, startPoint x: 299, startPoint y: 226, endPoint x: 309, endPoint y: 228, distance: 10.5
click at [309, 228] on input "Your Choice Of 2nd Ice Cream Piece:" at bounding box center [353, 222] width 232 height 21
click at [299, 221] on input "Your Choice Of th Ice Cream Piece:" at bounding box center [353, 222] width 232 height 21
click at [295, 221] on input "Your Choice Of th Ice Cream Piece:" at bounding box center [353, 222] width 232 height 21
type input "Your Choice Of 8th Ice Cream Piece:"
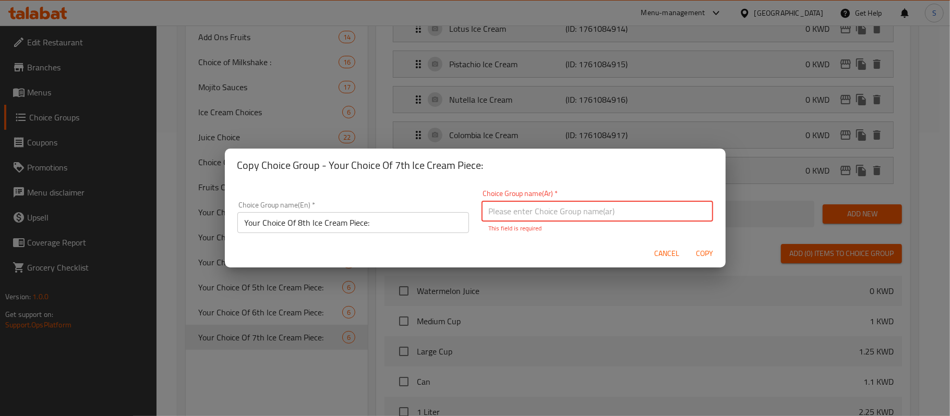
click at [531, 211] on input "text" at bounding box center [597, 211] width 232 height 21
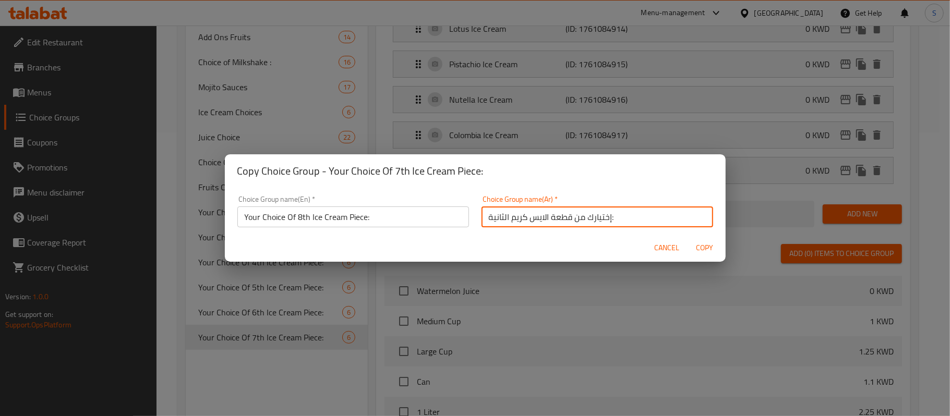
drag, startPoint x: 495, startPoint y: 216, endPoint x: 488, endPoint y: 216, distance: 6.3
click at [488, 216] on input "إختيارك من قطعة الايس كريم الثانية:" at bounding box center [597, 217] width 232 height 21
type input "إختيارك من قطعة الايس كريم الثامنة:"
click at [705, 249] on span "Copy" at bounding box center [704, 248] width 25 height 13
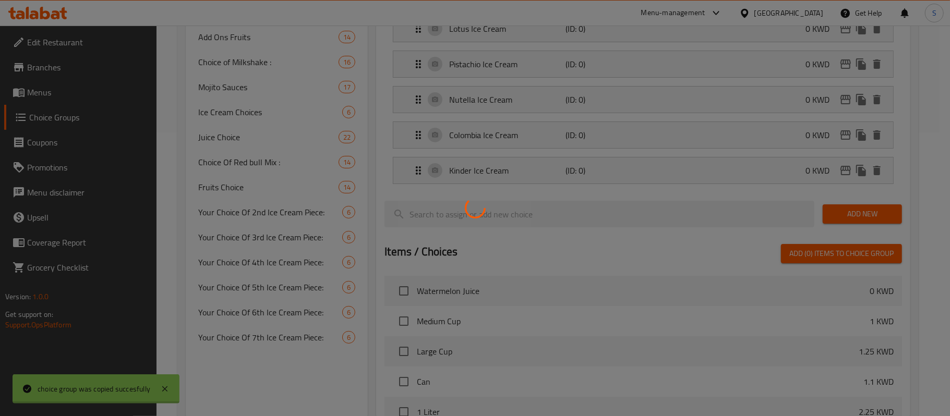
type input "Your Choice Of 8th Ice Cream Piece:"
type input "إختيارك من قطعة الايس كريم الثامنة:"
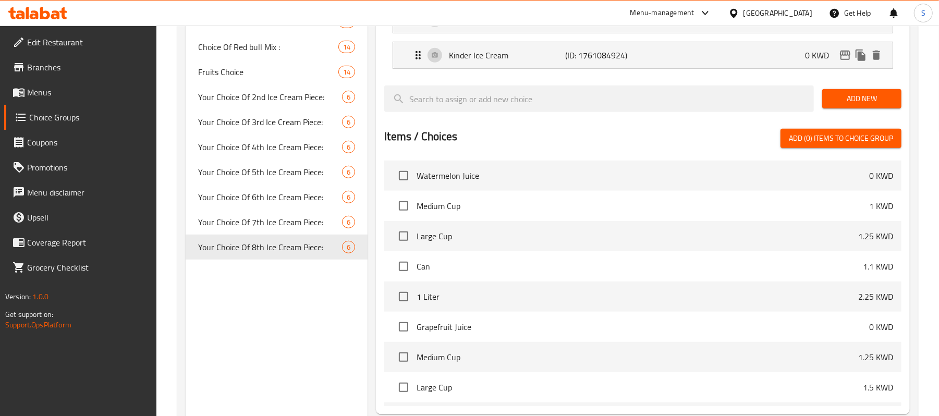
scroll to position [423, 0]
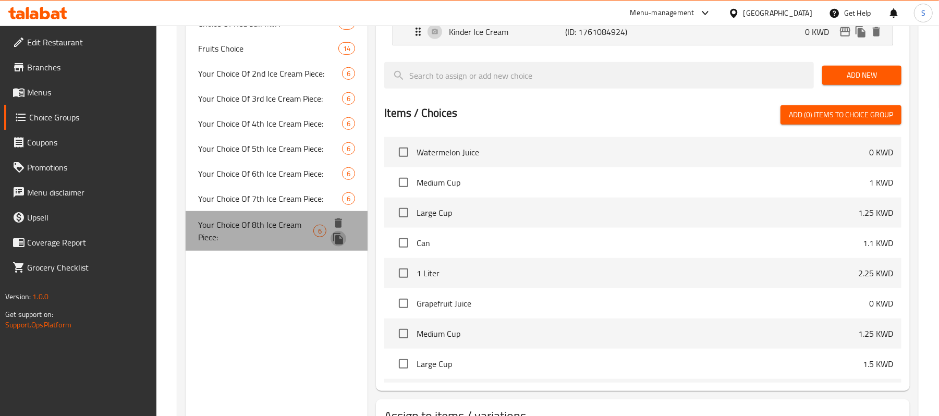
click at [336, 239] on icon "duplicate" at bounding box center [338, 238] width 10 height 11
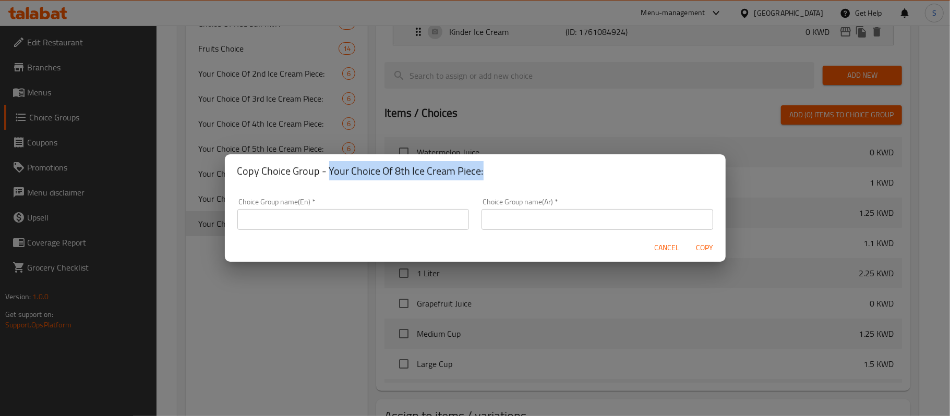
drag, startPoint x: 328, startPoint y: 171, endPoint x: 489, endPoint y: 174, distance: 160.7
click at [489, 174] on h2 "Copy Choice Group - Your Choice Of 8th Ice Cream Piece:" at bounding box center [475, 171] width 476 height 17
copy h2 "Your Choice Of 8th Ice Cream Piece:"
click at [365, 224] on input "text" at bounding box center [353, 219] width 232 height 21
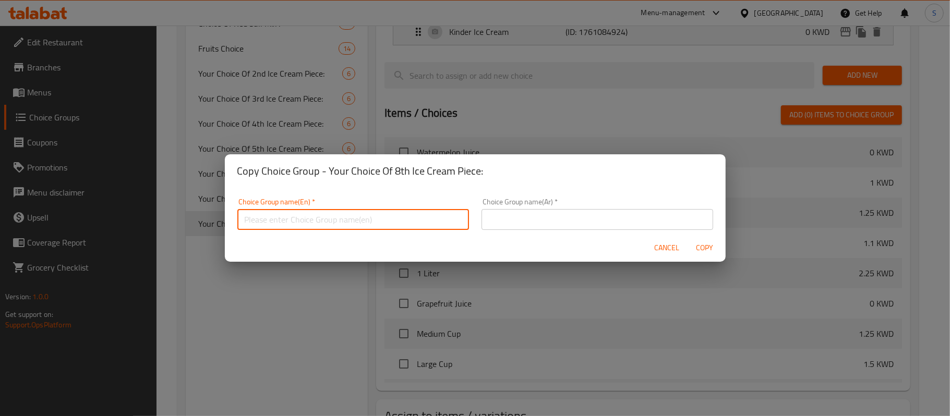
paste input "Your Choice Of 8th Ice Cream Piece:"
click at [301, 219] on input "Your Choice Of 8th Ice Cream Piece:" at bounding box center [353, 219] width 232 height 21
type input "Your Choice Of 9th Ice Cream Piece:"
click at [508, 219] on input "text" at bounding box center [597, 219] width 232 height 21
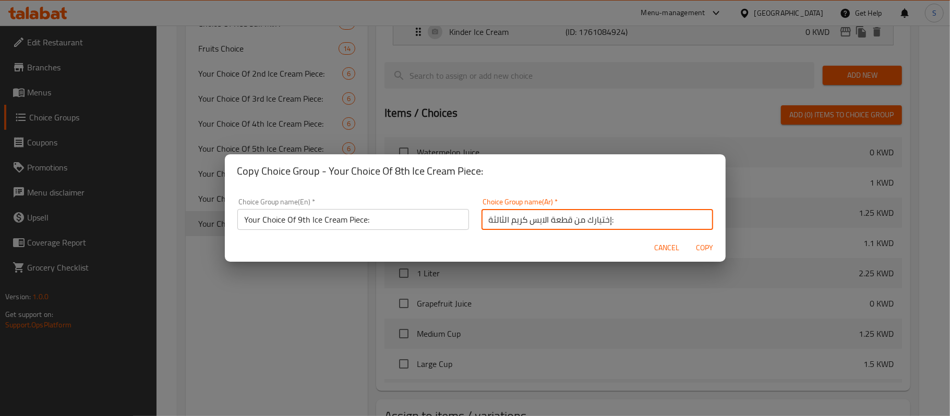
click at [489, 220] on input "إختيارك من قطعة الايس كريم الثالثة:" at bounding box center [597, 219] width 232 height 21
drag, startPoint x: 499, startPoint y: 220, endPoint x: 489, endPoint y: 220, distance: 9.9
click at [489, 220] on input "إختيارك من قطعة الايس كريم الثالثة:" at bounding box center [597, 219] width 232 height 21
type input "إختيارك من قطعة الايس كريم التاسعة:"
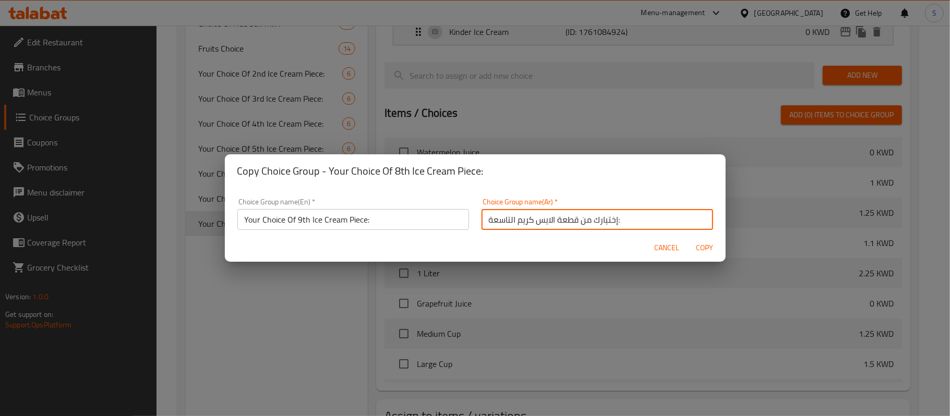
click at [707, 246] on span "Copy" at bounding box center [704, 248] width 25 height 13
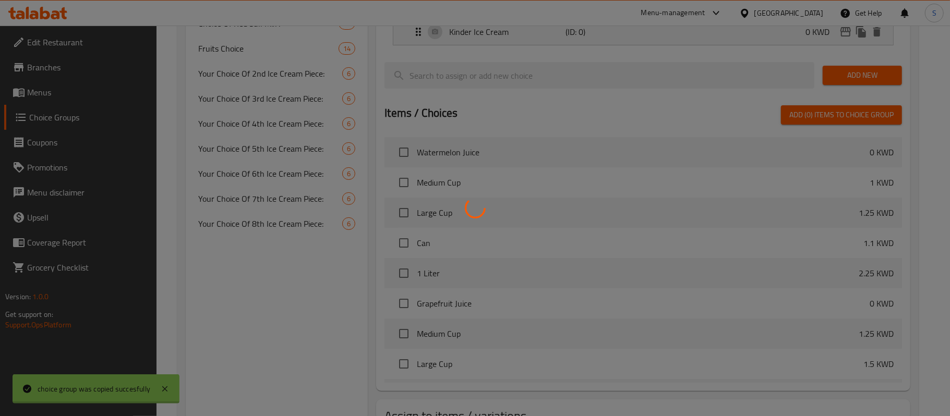
type input "Your Choice Of 9th Ice Cream Piece:"
type input "إختيارك من قطعة الايس كريم التاسعة:"
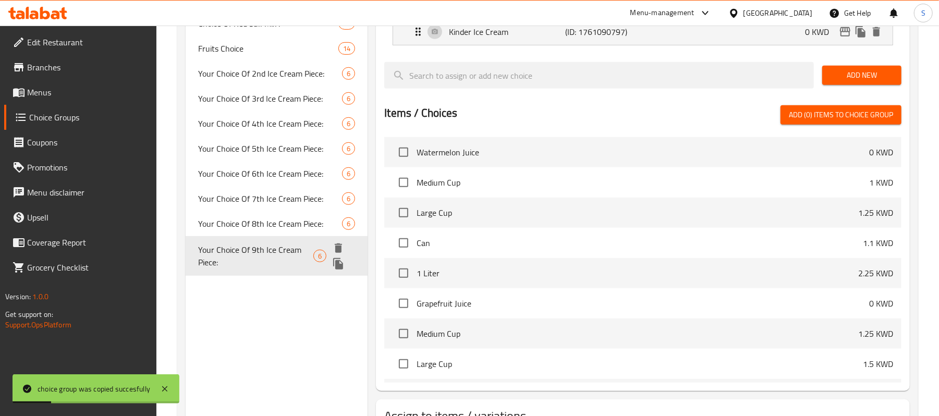
click at [339, 266] on icon "duplicate" at bounding box center [338, 263] width 10 height 11
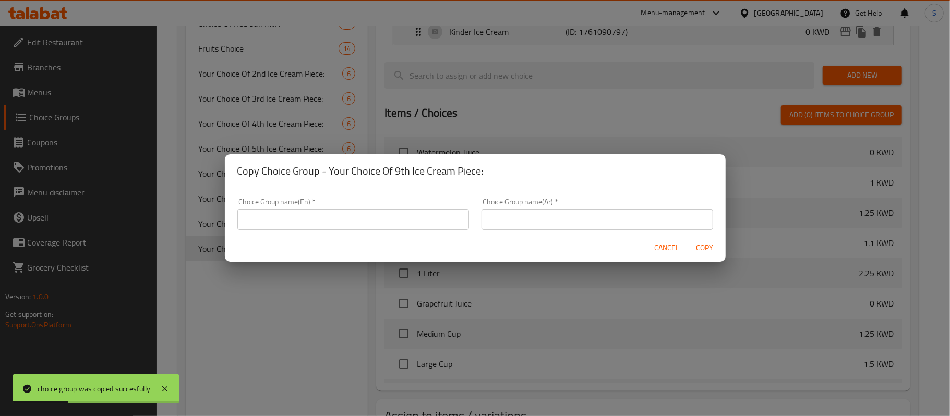
click at [399, 213] on input "text" at bounding box center [353, 219] width 232 height 21
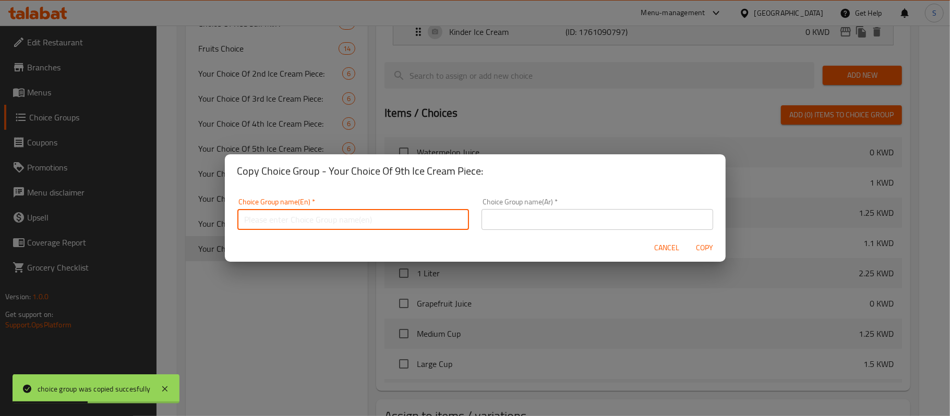
paste input "Your Choice Of 8th Ice Cream Piece:"
click at [301, 222] on input "Your Choice Of 8th Ice Cream Piece:" at bounding box center [353, 219] width 232 height 21
type input "Your Choice Of 10th Ice Cream Piece:"
click at [516, 222] on input "text" at bounding box center [597, 219] width 232 height 21
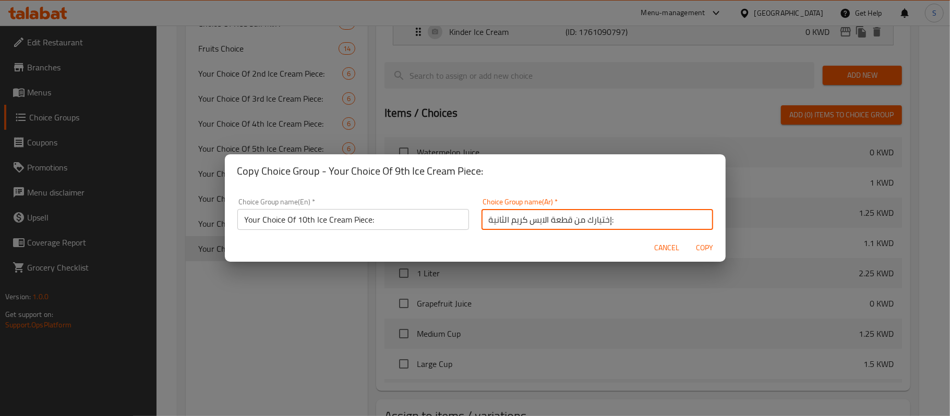
drag, startPoint x: 499, startPoint y: 222, endPoint x: 487, endPoint y: 220, distance: 11.6
click at [487, 220] on input "إختيارك من قطعة الايس كريم الثانية:" at bounding box center [597, 219] width 232 height 21
type input "إختيارك من قطعة الايس كريم العاشرة:"
click at [699, 247] on span "Copy" at bounding box center [704, 248] width 25 height 13
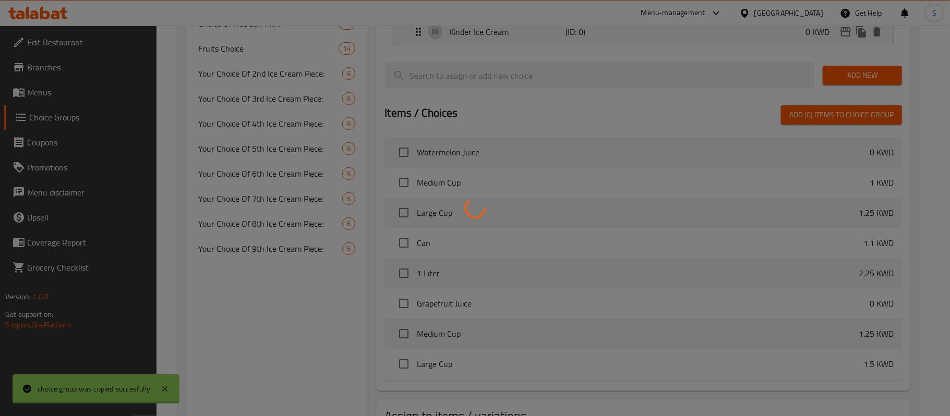
type input "Your Choice Of 10th Ice Cream Piece:"
type input "إختيارك من قطعة الايس كريم العاشرة:"
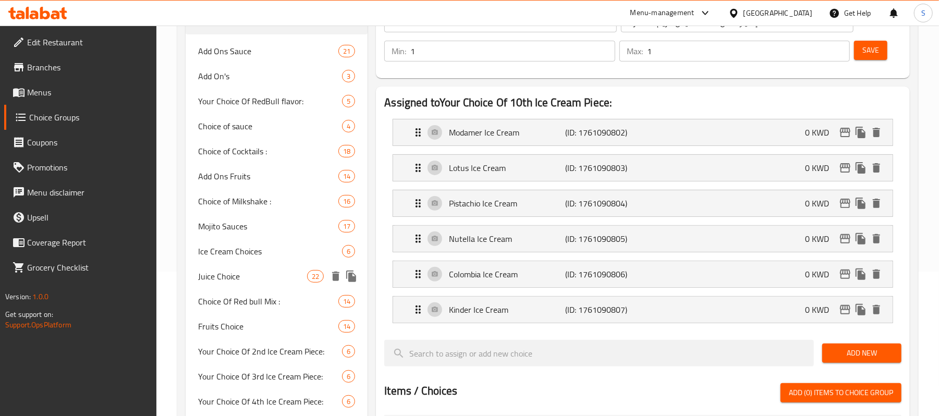
scroll to position [214, 0]
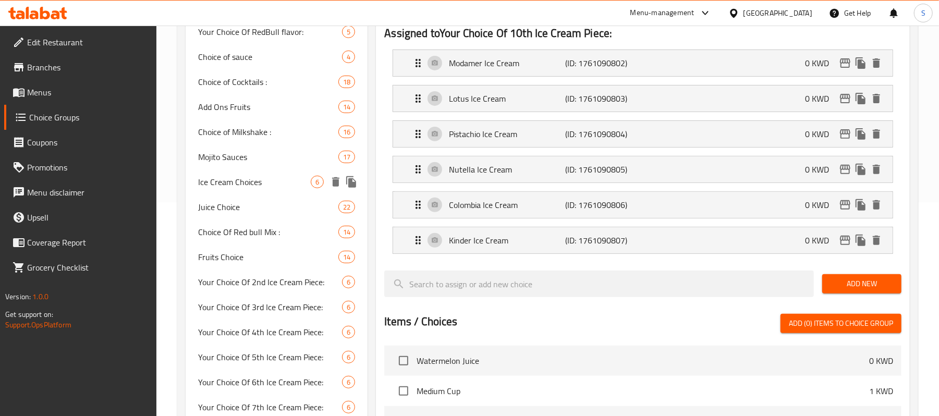
click at [261, 184] on span "Ice Cream Choices" at bounding box center [254, 182] width 113 height 13
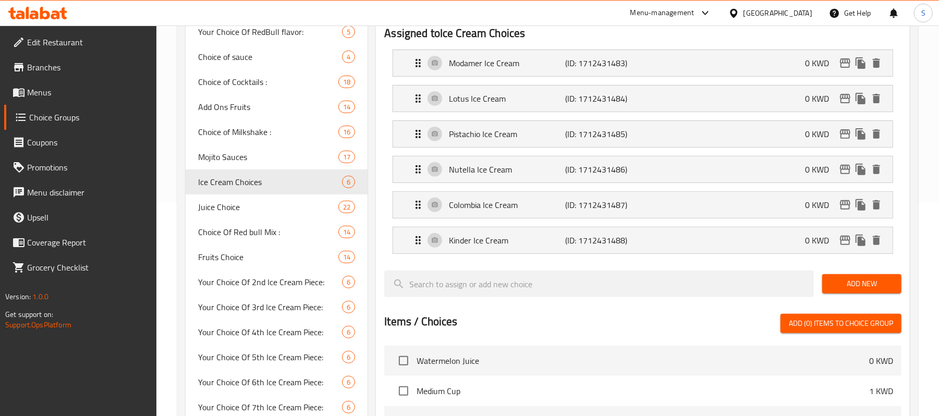
type input "Ice Cream Choices"
type input "اختيارات [PERSON_NAME]"
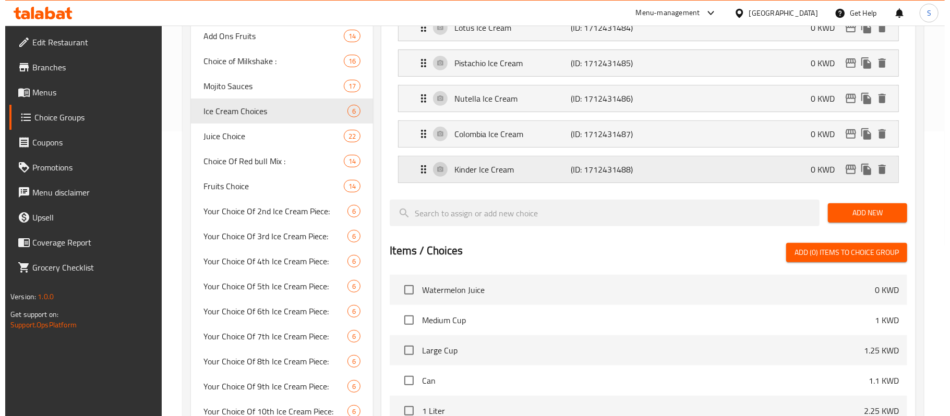
scroll to position [506, 0]
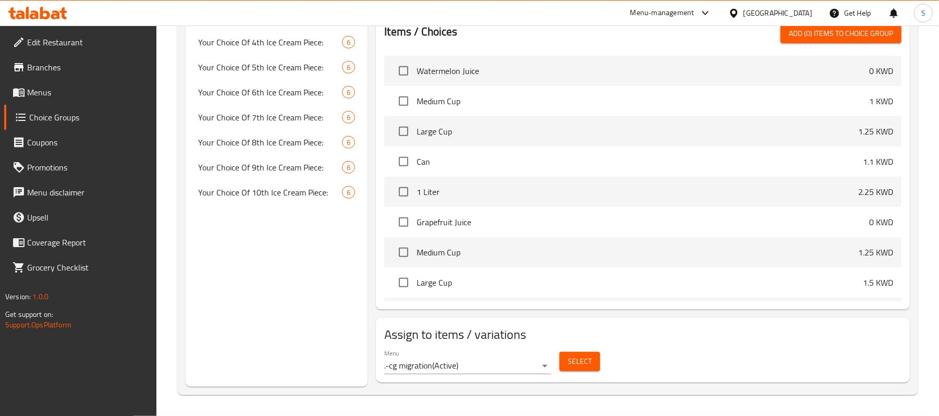
click at [579, 364] on span "Select" at bounding box center [580, 361] width 24 height 13
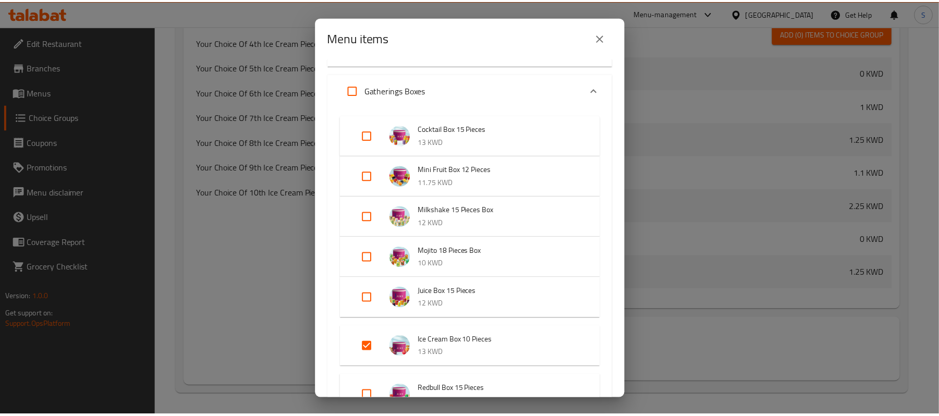
scroll to position [417, 0]
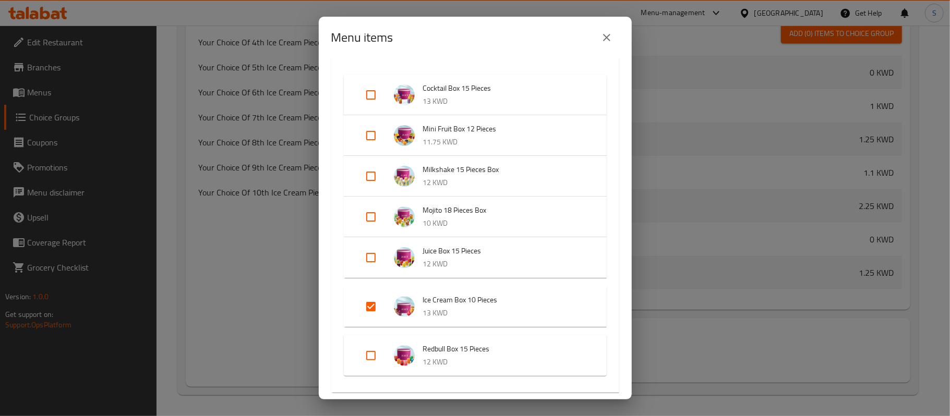
click at [608, 33] on icon "close" at bounding box center [606, 37] width 13 height 13
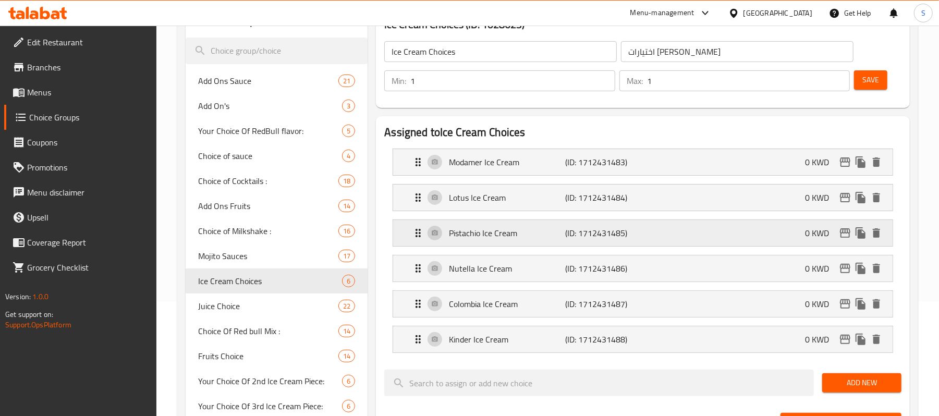
scroll to position [0, 0]
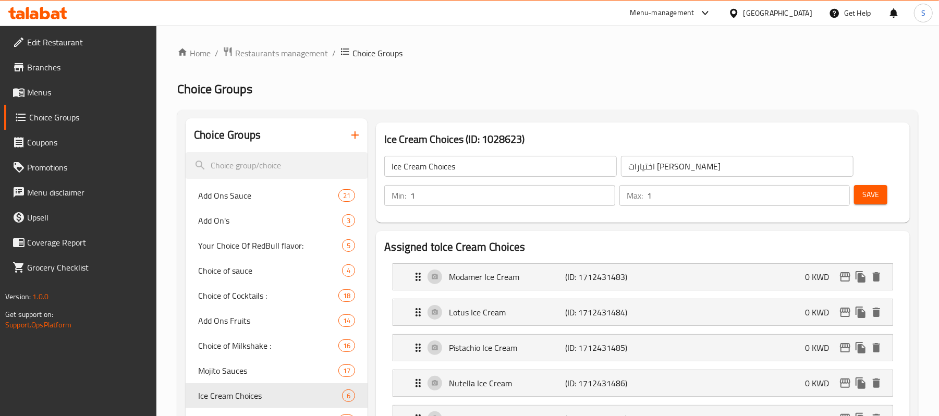
click at [445, 172] on input "Ice Cream Choices" at bounding box center [500, 166] width 233 height 21
paste input "Your Choice Of 8th Ice Cream Piece:"
drag, startPoint x: 455, startPoint y: 168, endPoint x: 447, endPoint y: 168, distance: 8.9
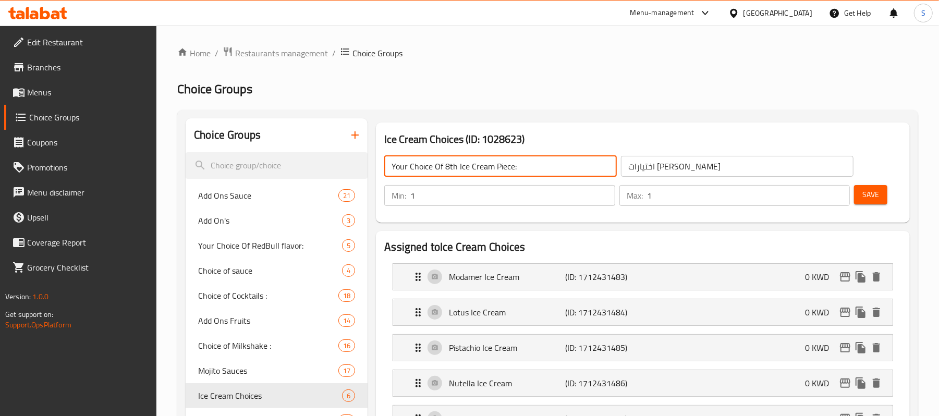
click at [447, 168] on input "Your Choice Of 8th Ice Cream Piece:" at bounding box center [500, 166] width 233 height 21
type input "Your Choice Of 1st Ice Cream Piece:"
click at [697, 167] on input "اختيارات [PERSON_NAME]" at bounding box center [737, 166] width 233 height 21
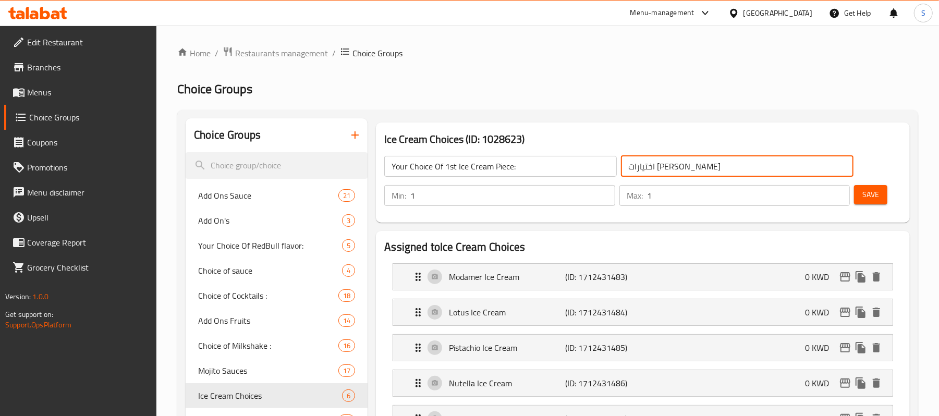
click at [697, 167] on input "اختيارات [PERSON_NAME]" at bounding box center [737, 166] width 233 height 21
drag, startPoint x: 644, startPoint y: 166, endPoint x: 635, endPoint y: 166, distance: 8.9
click at [635, 166] on input "إختيارك من قطعة الايس كريم الثانية:" at bounding box center [737, 166] width 233 height 21
type input "إختيارك من قطعة الايس [PERSON_NAME]:"
click at [874, 201] on span "Save" at bounding box center [871, 194] width 17 height 13
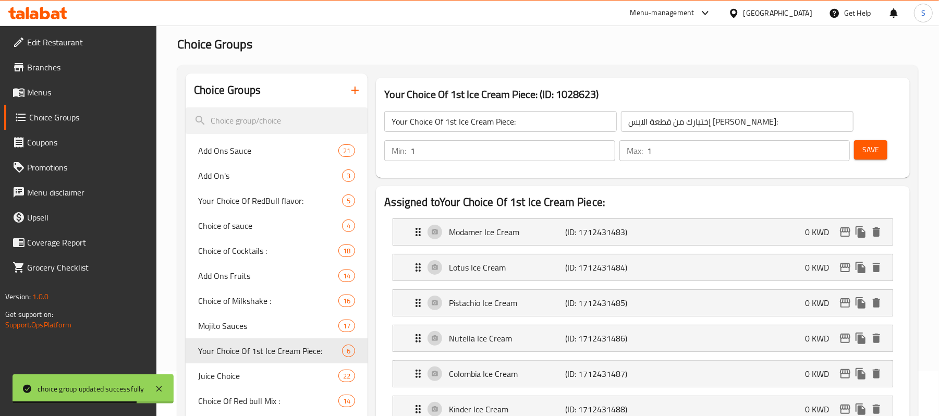
scroll to position [69, 0]
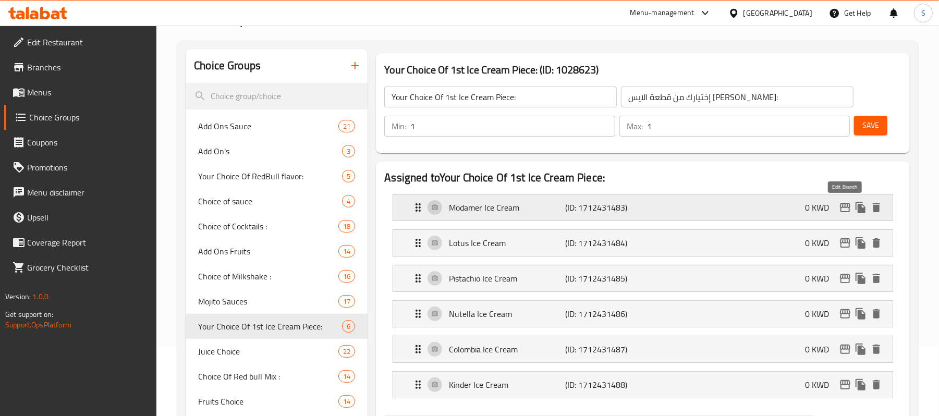
click at [844, 212] on icon "edit" at bounding box center [845, 207] width 10 height 9
click at [844, 245] on icon "edit" at bounding box center [845, 243] width 13 height 13
click at [847, 276] on icon "edit" at bounding box center [845, 278] width 13 height 13
click at [850, 318] on icon "edit" at bounding box center [845, 313] width 10 height 9
click at [847, 351] on icon "edit" at bounding box center [845, 349] width 10 height 9
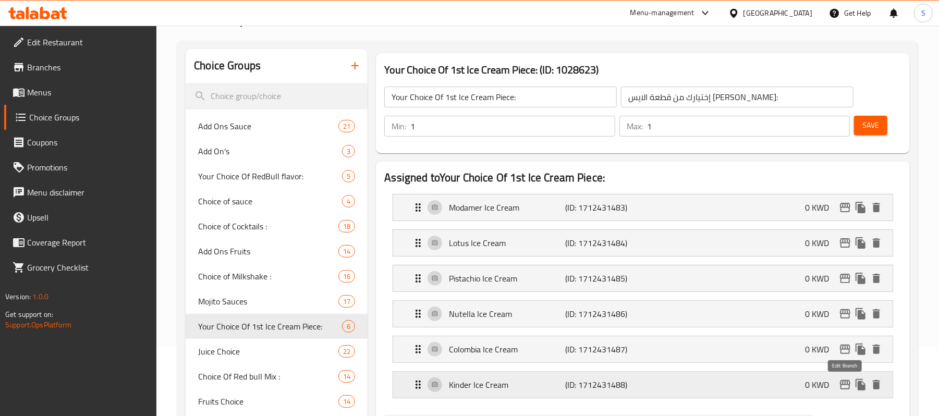
click at [850, 388] on icon "edit" at bounding box center [845, 385] width 13 height 13
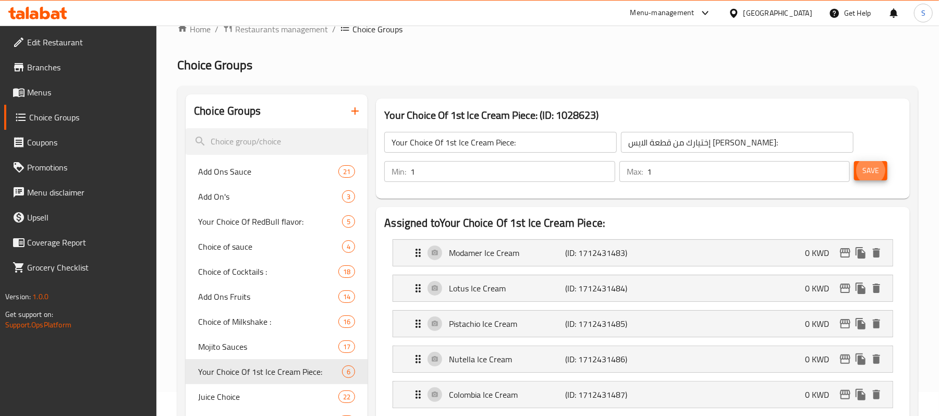
scroll to position [0, 0]
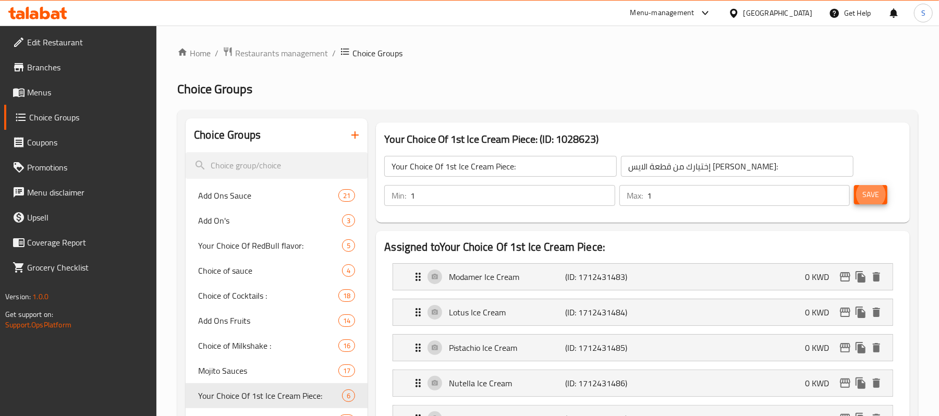
drag, startPoint x: 52, startPoint y: 97, endPoint x: 149, endPoint y: 57, distance: 104.8
click at [52, 97] on span "Menus" at bounding box center [88, 92] width 122 height 13
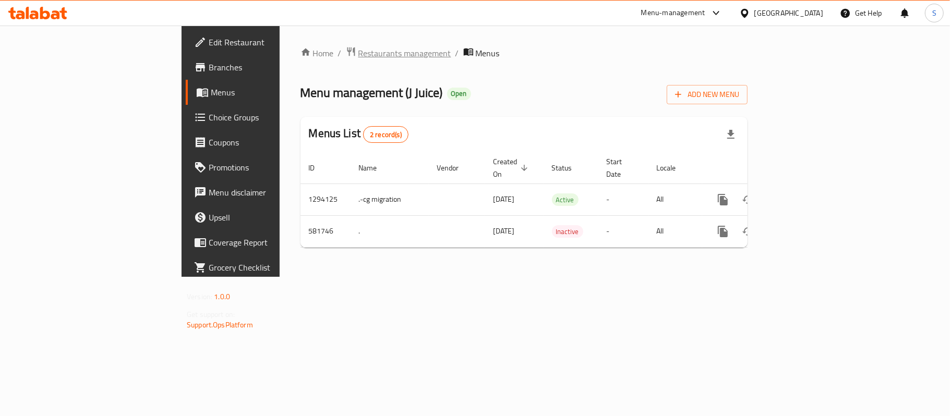
click at [358, 50] on span "Restaurants management" at bounding box center [404, 53] width 93 height 13
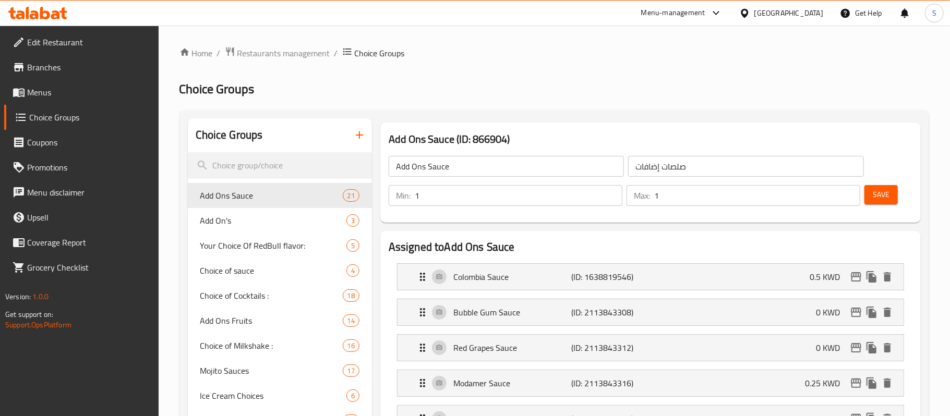
click at [41, 88] on div at bounding box center [475, 208] width 950 height 416
click at [27, 93] on div at bounding box center [475, 208] width 950 height 416
click at [36, 92] on div at bounding box center [475, 208] width 950 height 416
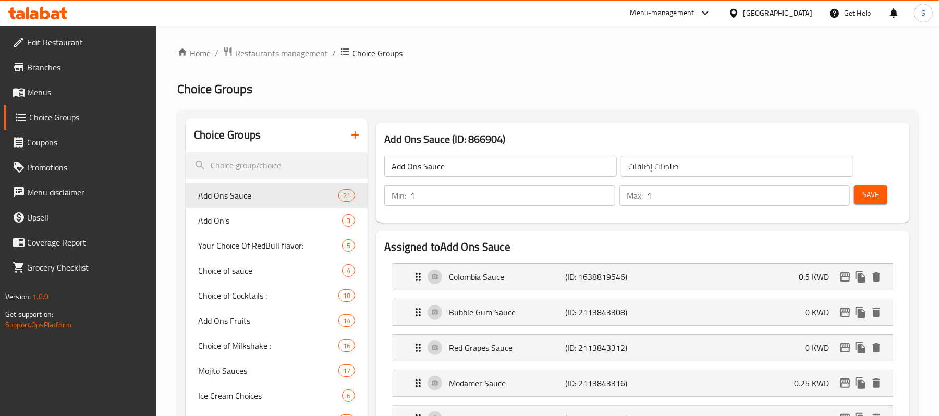
click at [33, 93] on span "Menus" at bounding box center [88, 92] width 122 height 13
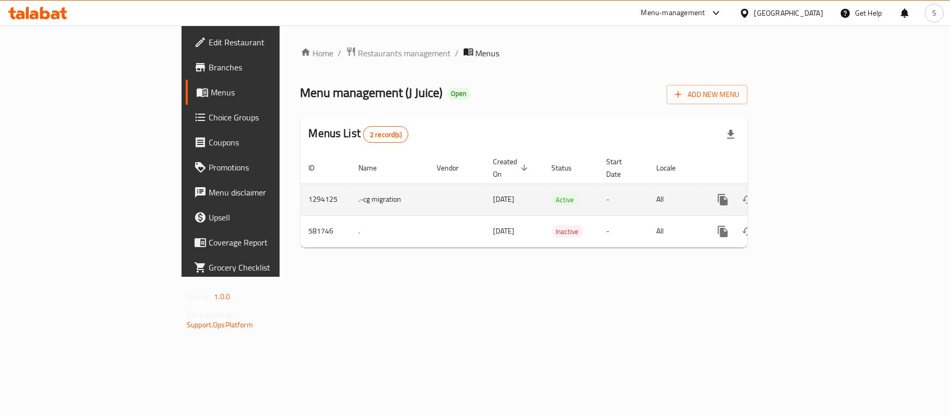
click at [804, 194] on icon "enhanced table" at bounding box center [798, 200] width 13 height 13
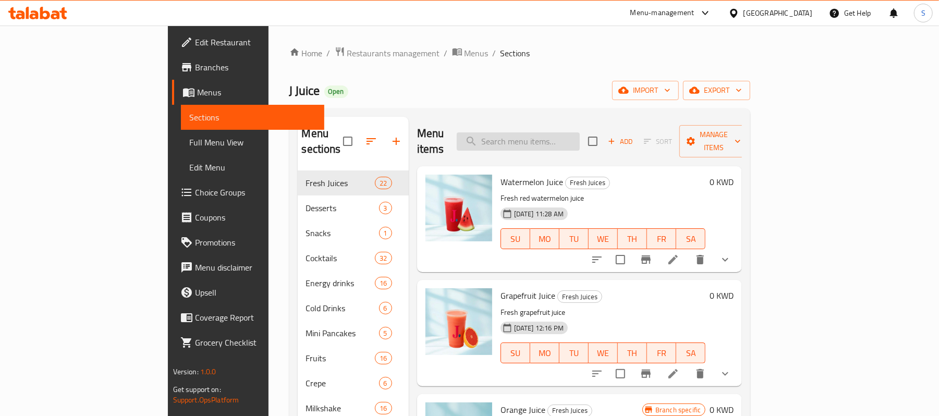
click at [569, 132] on input "search" at bounding box center [518, 141] width 123 height 18
paste input "Ice Cream Box 10 Pieces"
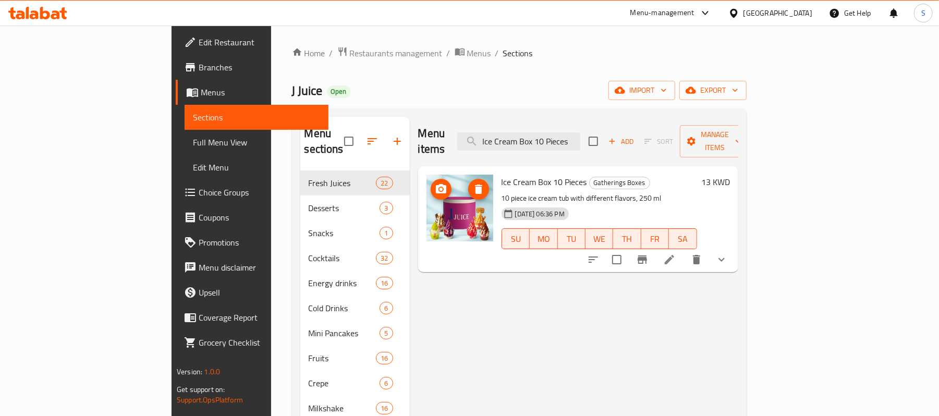
type input "Ice Cream Box 10 Pieces"
drag, startPoint x: 420, startPoint y: 203, endPoint x: 432, endPoint y: 209, distance: 13.5
click at [432, 209] on img at bounding box center [460, 208] width 67 height 67
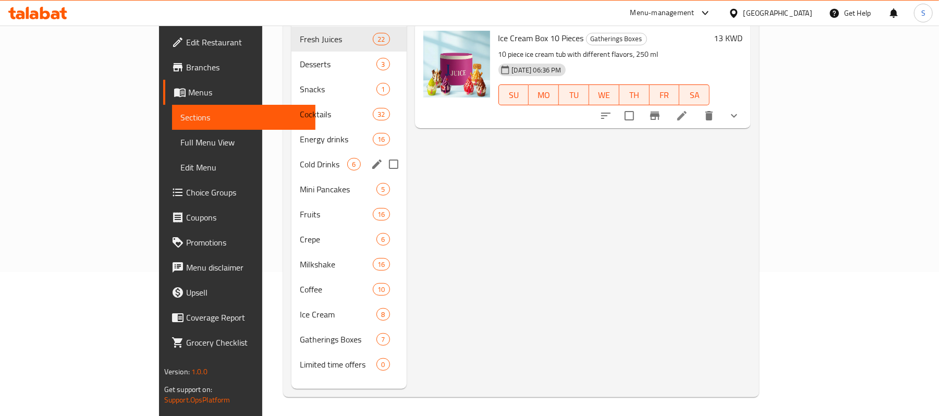
scroll to position [147, 0]
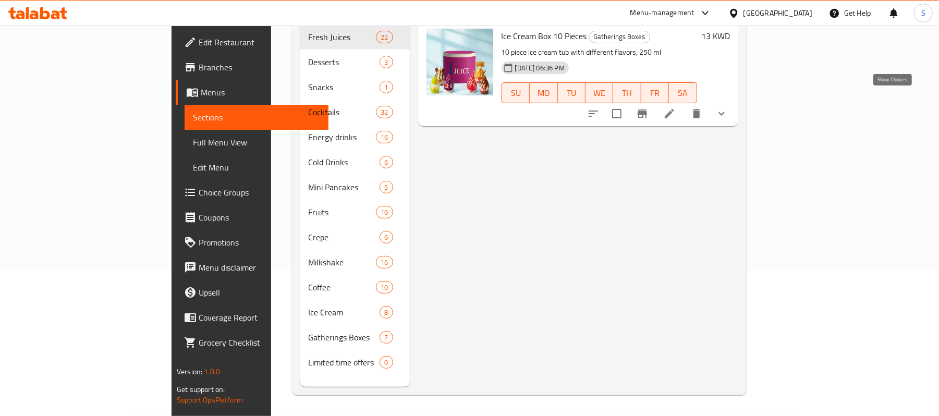
click at [734, 101] on button "show more" at bounding box center [721, 113] width 25 height 25
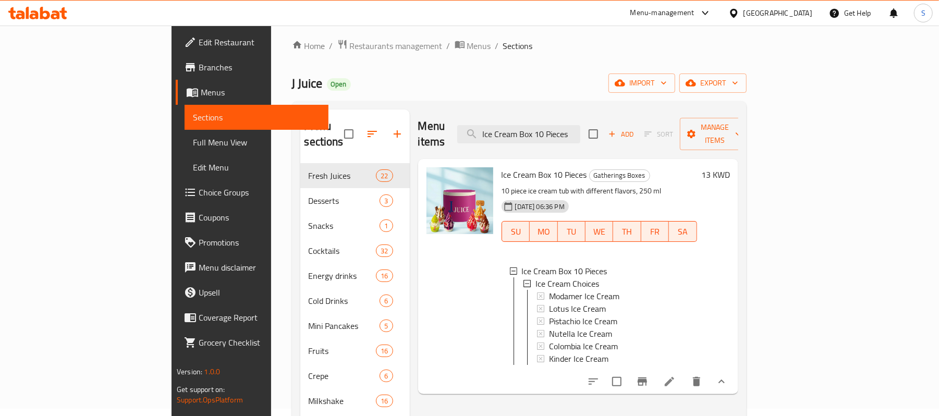
scroll to position [1, 0]
click at [676, 381] on icon at bounding box center [670, 382] width 13 height 13
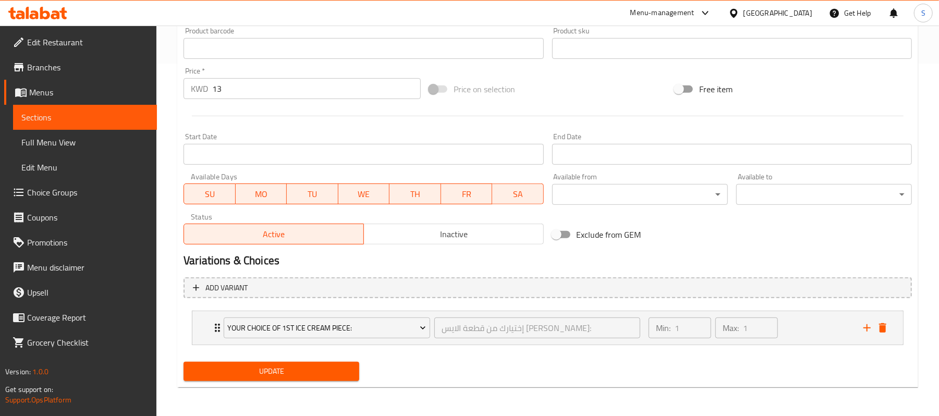
scroll to position [353, 0]
click at [869, 330] on icon "add" at bounding box center [867, 327] width 13 height 13
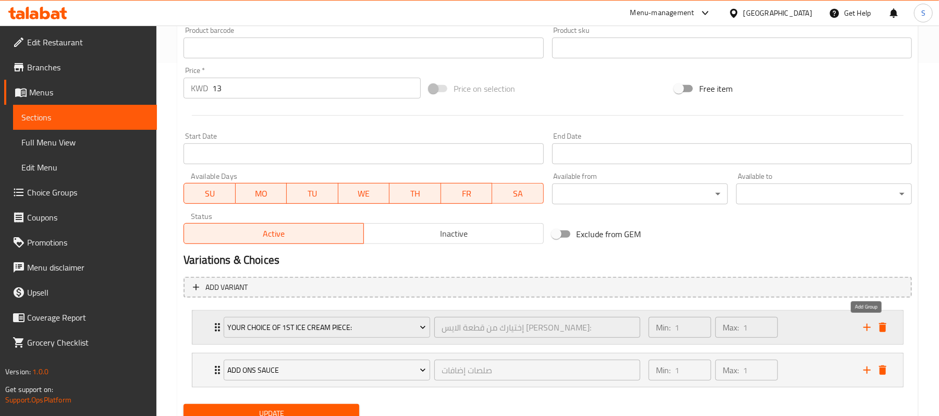
click at [868, 330] on icon "add" at bounding box center [867, 327] width 13 height 13
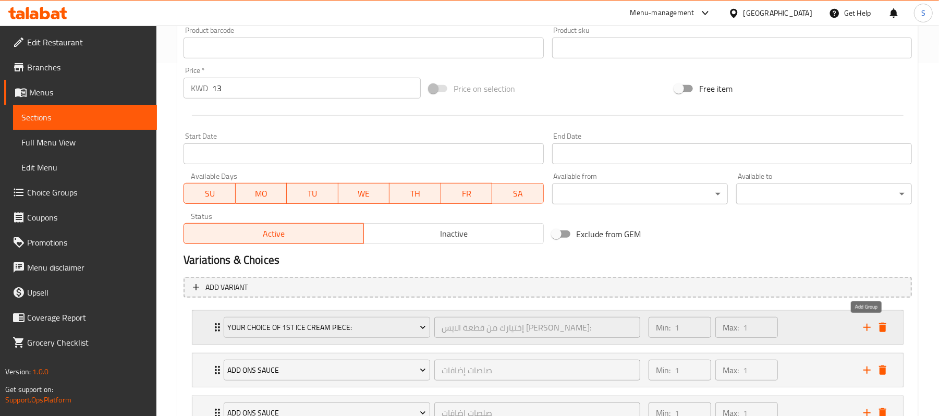
click at [868, 330] on icon "add" at bounding box center [867, 327] width 13 height 13
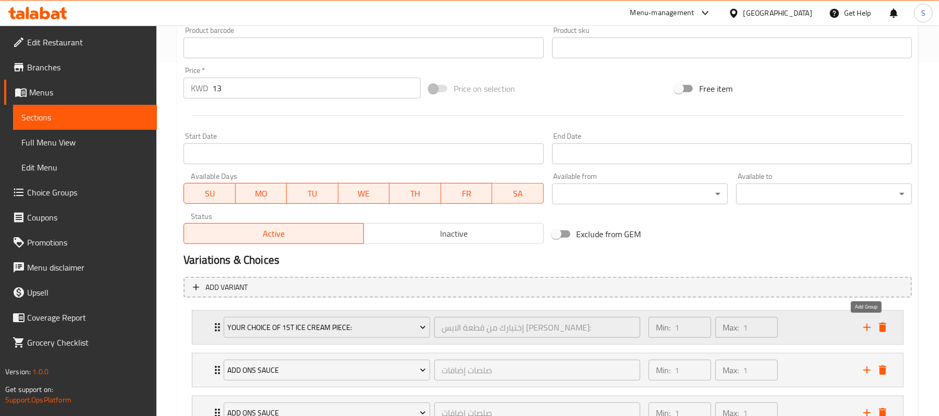
click at [868, 330] on icon "add" at bounding box center [867, 327] width 13 height 13
click at [322, 163] on input "Start Date" at bounding box center [364, 153] width 360 height 21
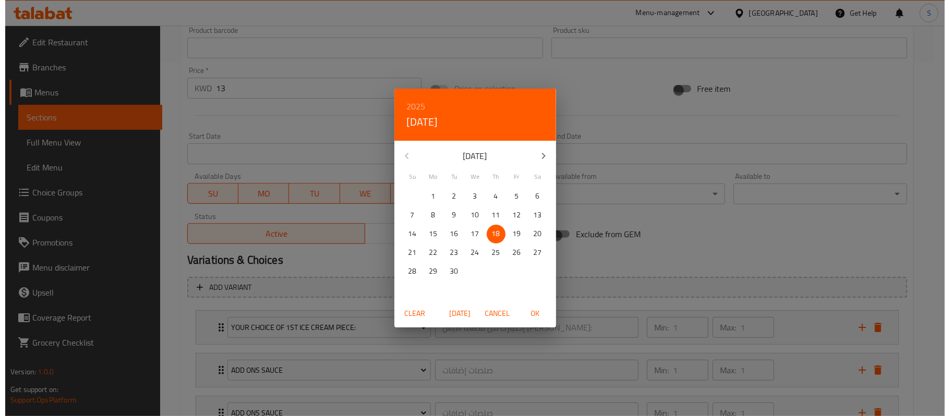
scroll to position [562, 0]
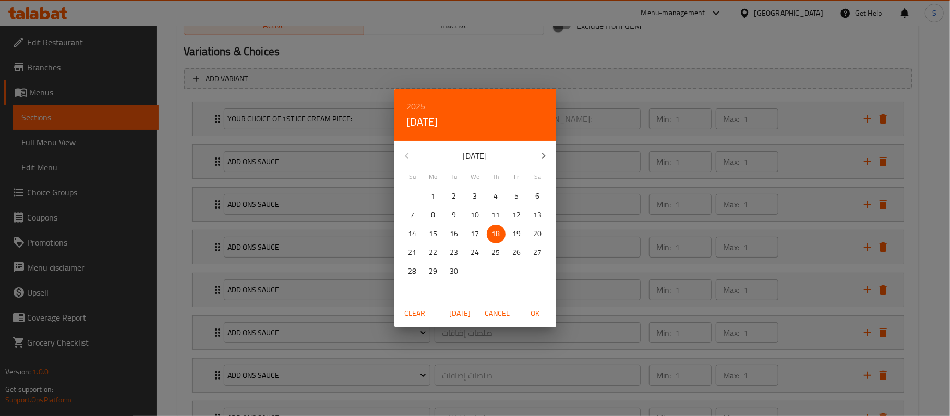
click at [490, 312] on span "Cancel" at bounding box center [497, 313] width 25 height 13
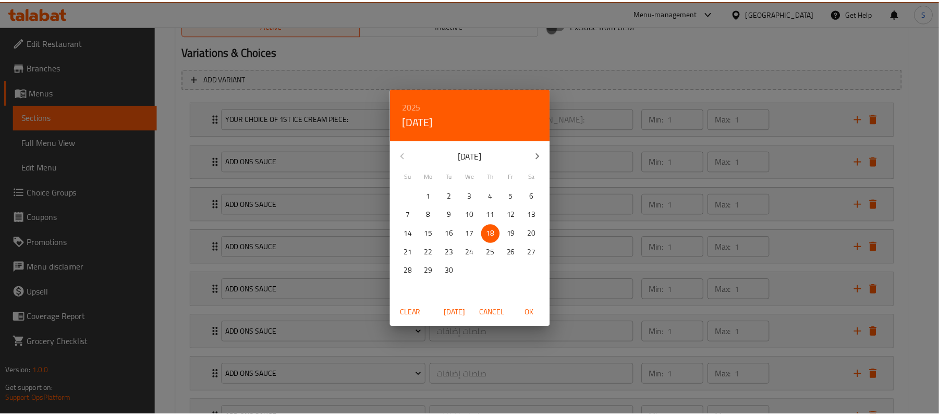
scroll to position [299, 0]
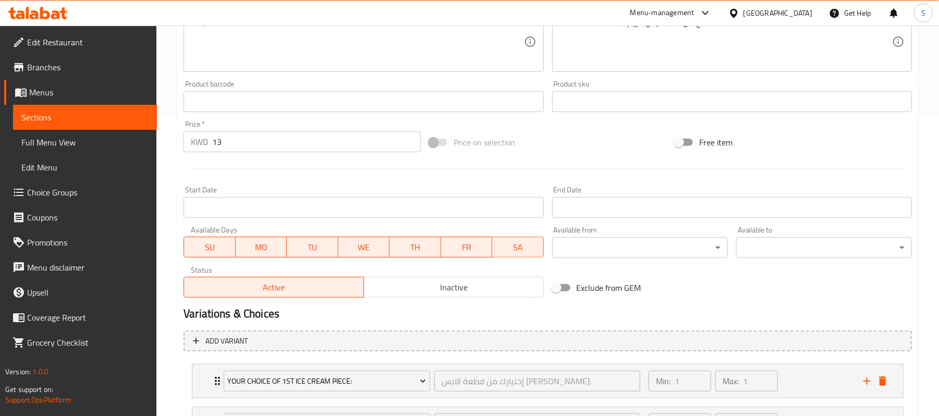
click at [164, 302] on div "Home / Restaurants management / Menus / Sections / item / update Gatherings Box…" at bounding box center [547, 290] width 783 height 1129
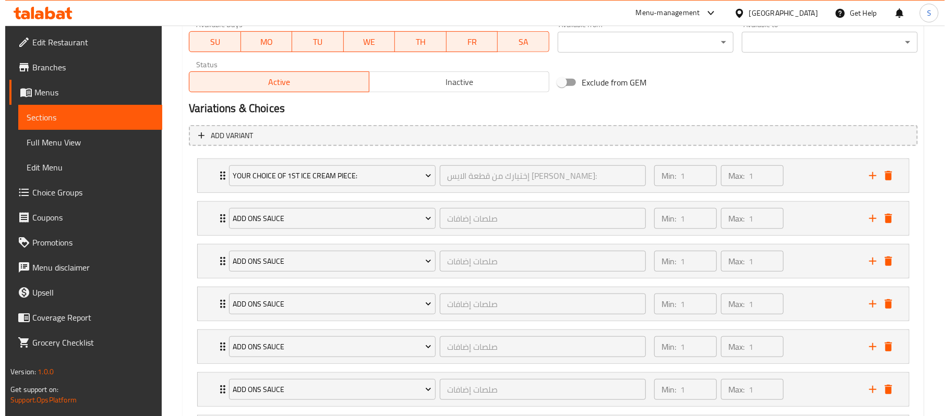
scroll to position [508, 0]
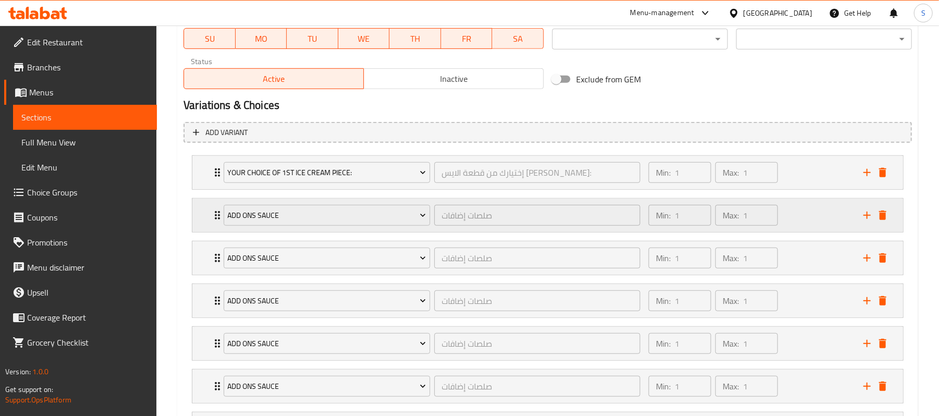
click at [379, 226] on div "Add Ons Sauce" at bounding box center [327, 215] width 211 height 25
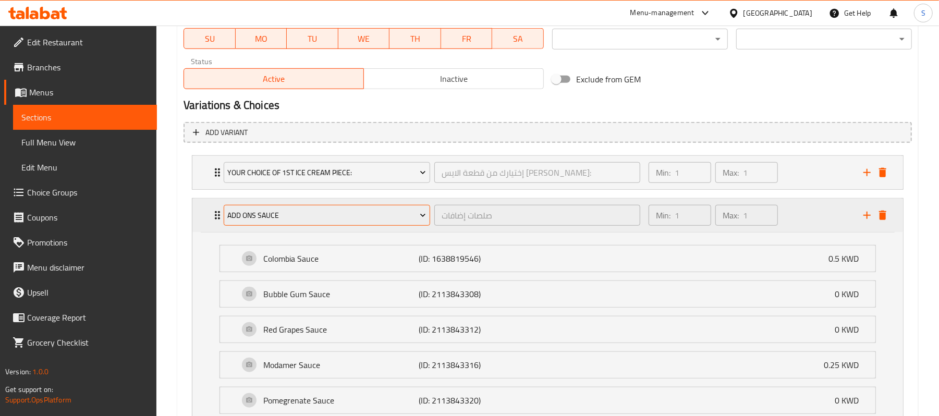
click at [399, 218] on span "Add Ons Sauce" at bounding box center [327, 215] width 199 height 13
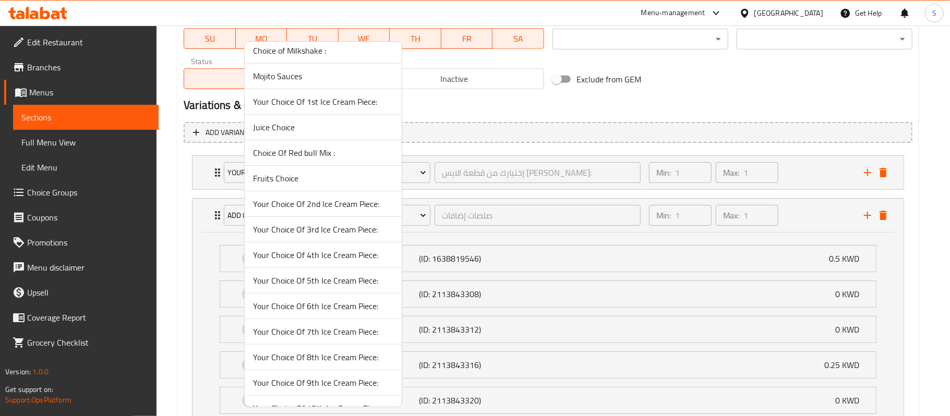
scroll to position [183, 0]
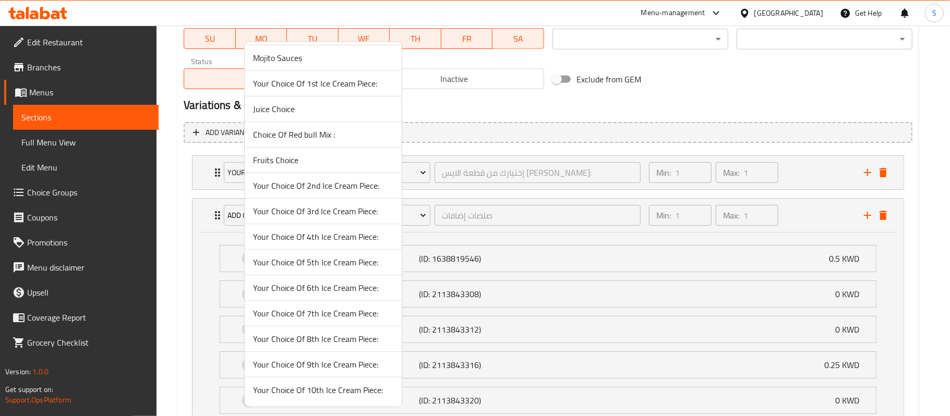
click at [341, 185] on span "Your Choice Of 2nd Ice Cream Piece:" at bounding box center [323, 185] width 140 height 13
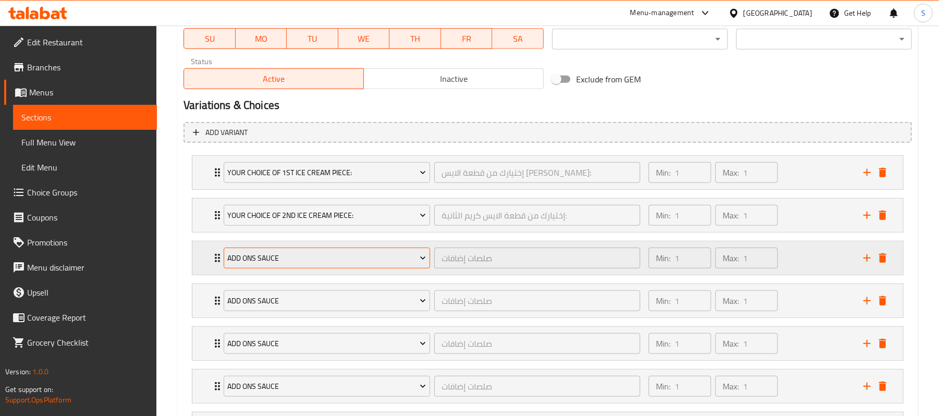
click at [298, 259] on span "Add Ons Sauce" at bounding box center [327, 258] width 199 height 13
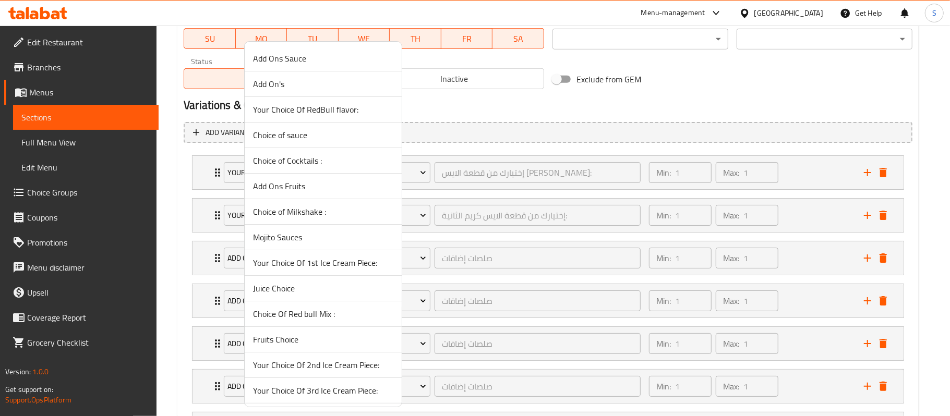
scroll to position [69, 0]
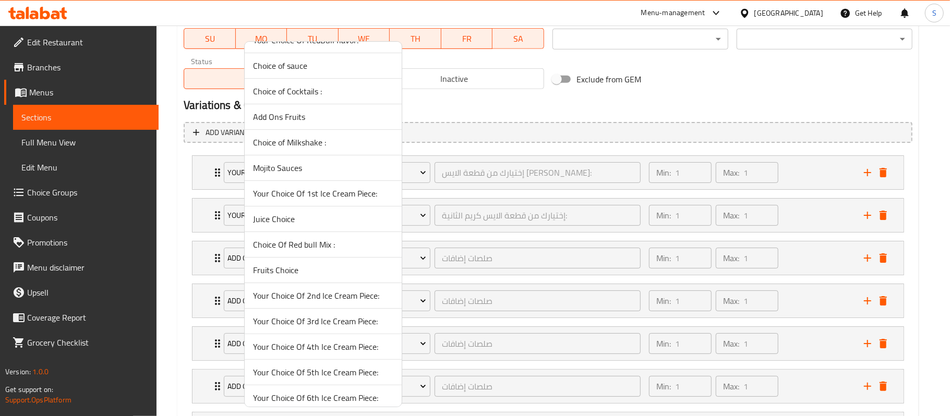
click at [327, 323] on span "Your Choice Of 3rd Ice Cream Piece:" at bounding box center [323, 321] width 140 height 13
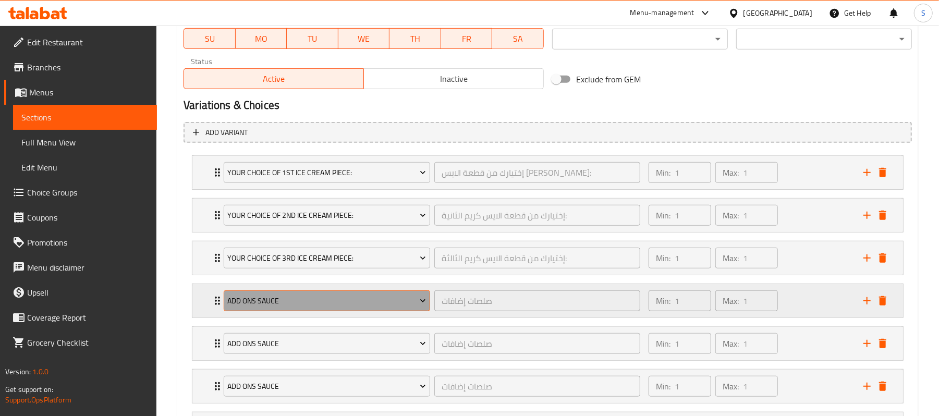
click at [362, 307] on span "Add Ons Sauce" at bounding box center [327, 301] width 199 height 13
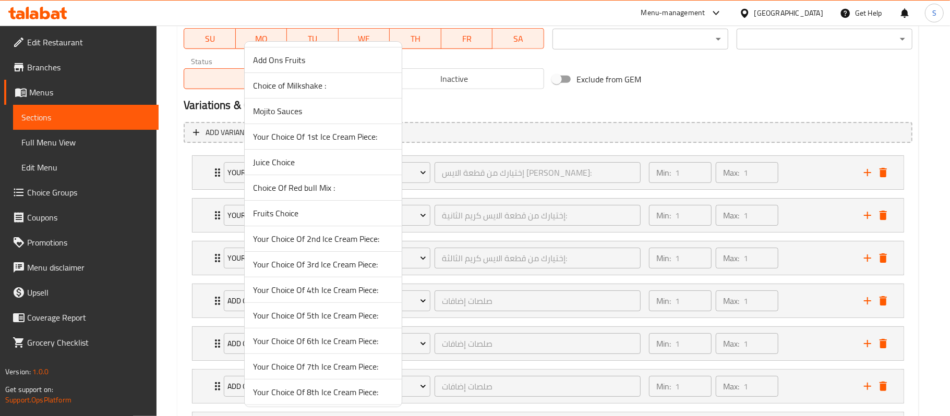
scroll to position [139, 0]
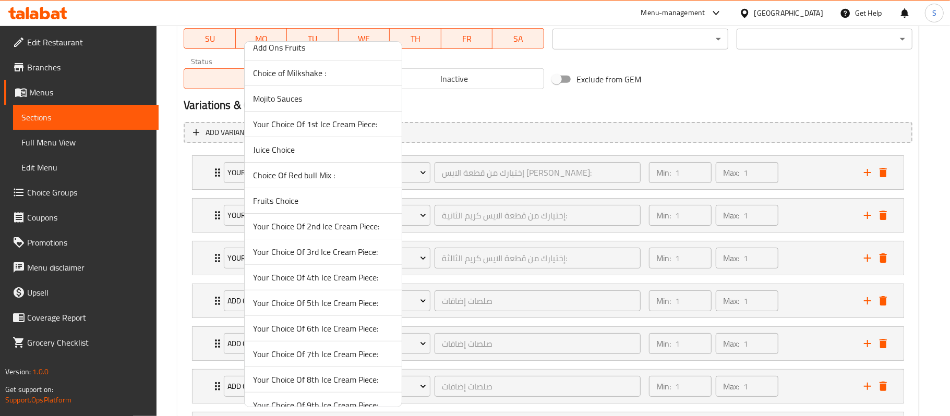
click at [336, 278] on span "Your Choice Of 4th Ice Cream Piece:" at bounding box center [323, 277] width 140 height 13
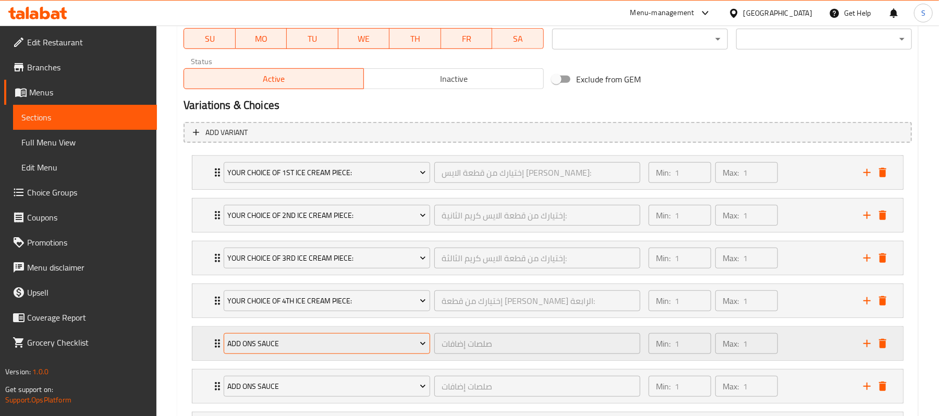
click at [330, 343] on span "Add Ons Sauce" at bounding box center [327, 344] width 199 height 13
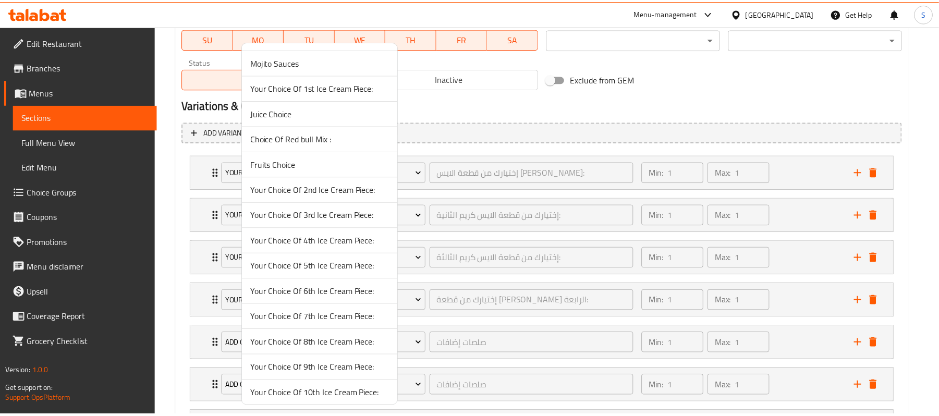
scroll to position [183, 0]
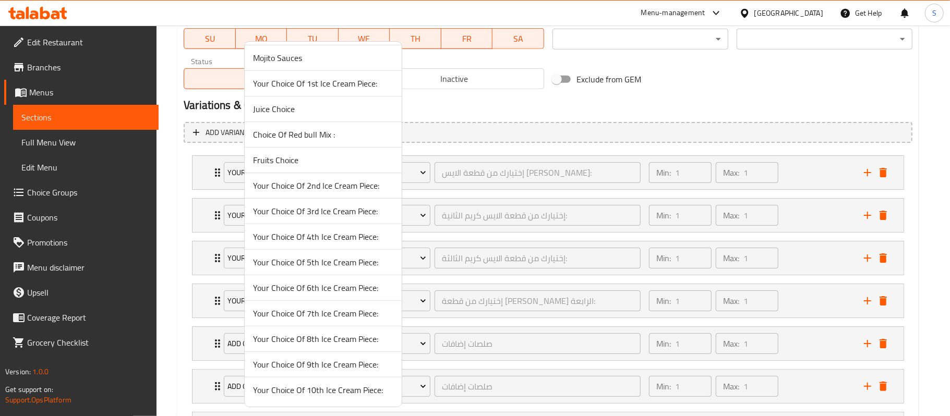
click at [324, 259] on span "Your Choice Of 5th Ice Cream Piece:" at bounding box center [323, 262] width 140 height 13
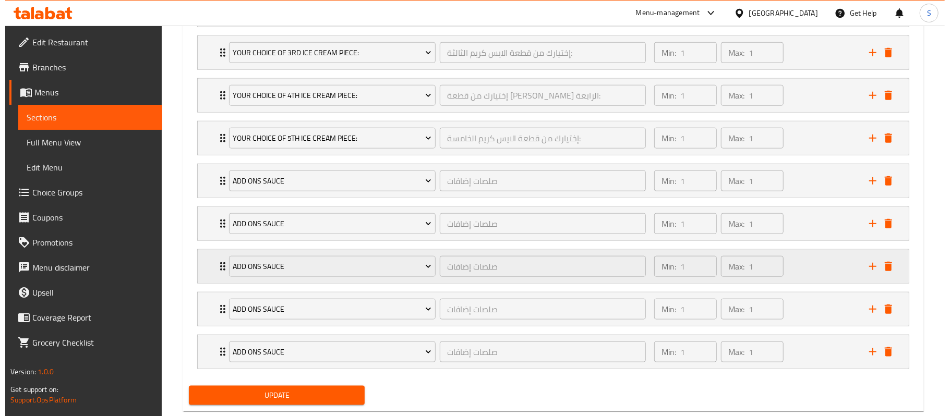
scroll to position [717, 0]
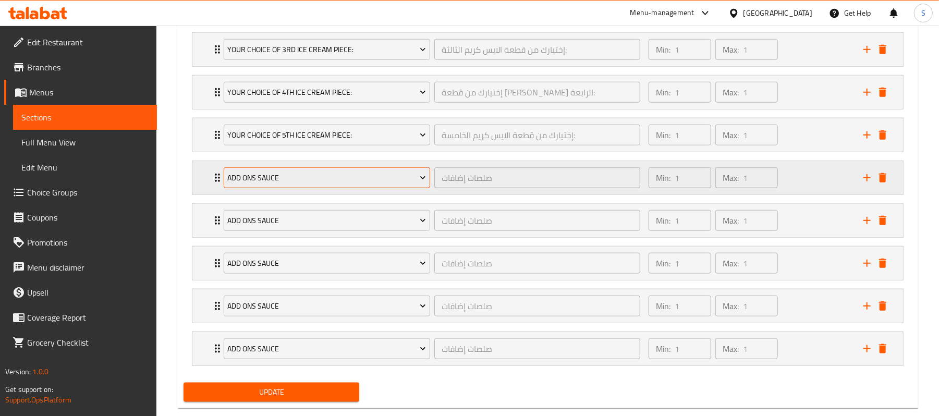
click at [362, 184] on span "Add Ons Sauce" at bounding box center [327, 178] width 199 height 13
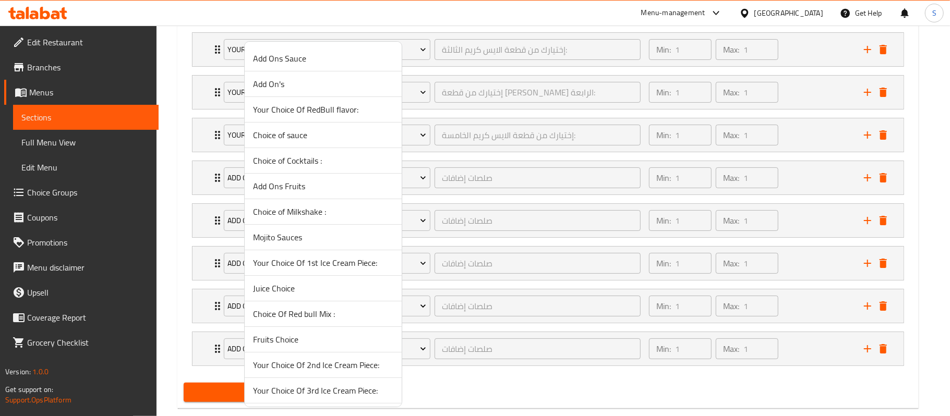
scroll to position [139, 0]
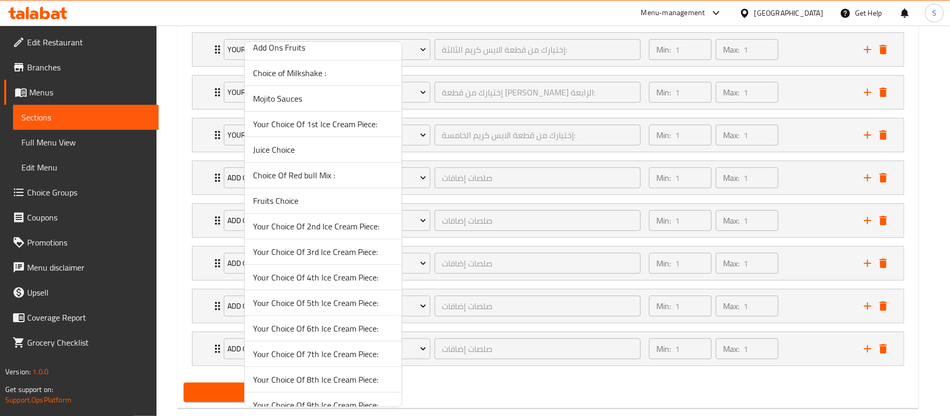
click at [328, 328] on span "Your Choice Of 6th Ice Cream Piece:" at bounding box center [323, 328] width 140 height 13
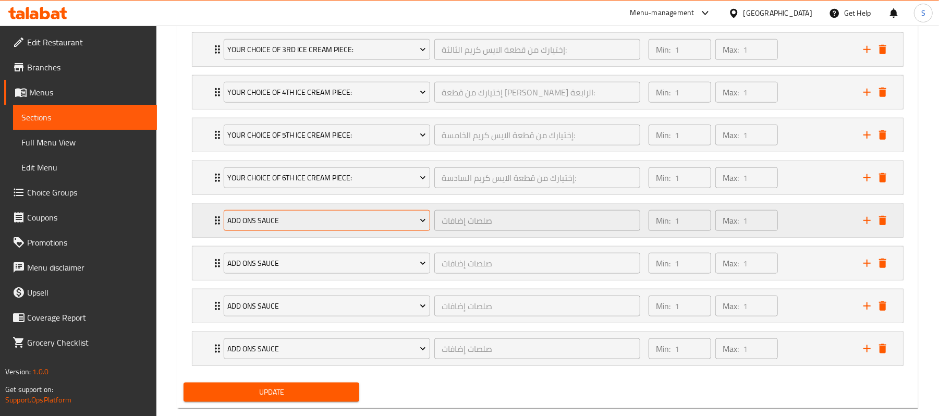
click at [324, 226] on span "Add Ons Sauce" at bounding box center [327, 220] width 199 height 13
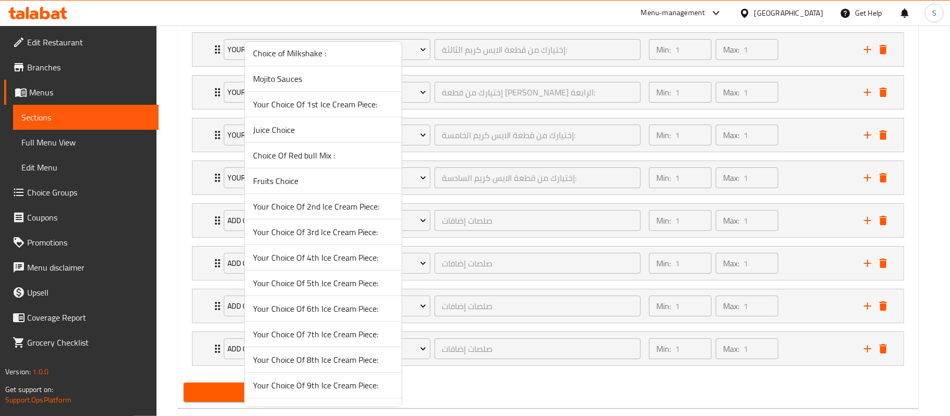
scroll to position [183, 0]
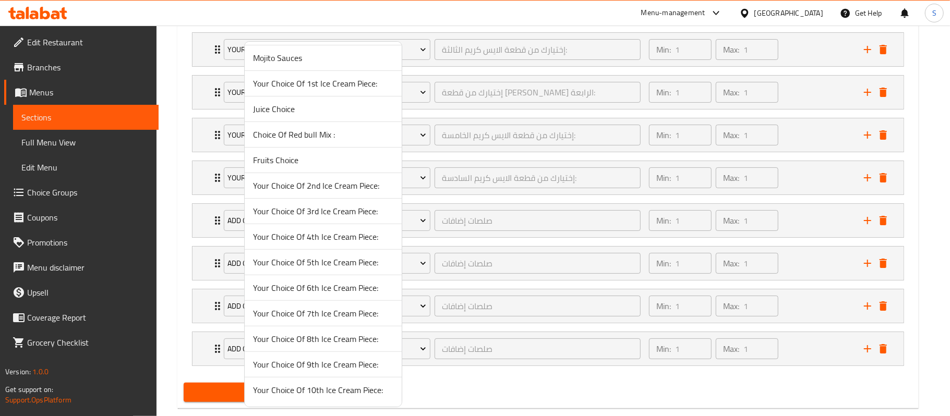
click at [298, 312] on span "Your Choice Of 7th Ice Cream Piece:" at bounding box center [323, 313] width 140 height 13
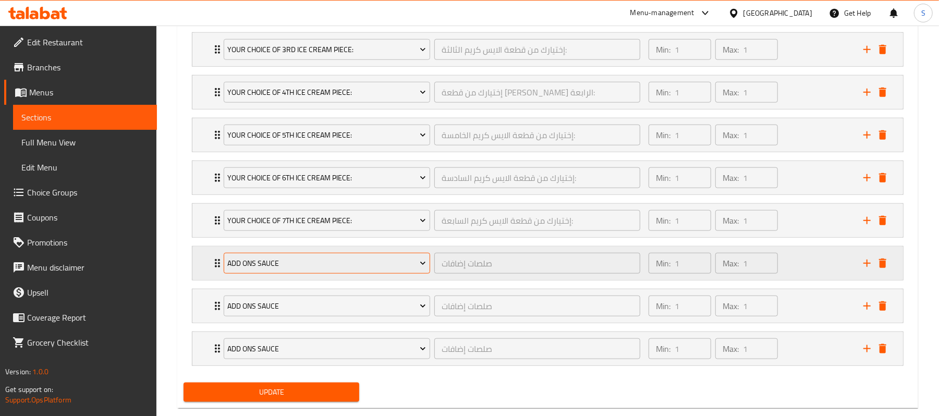
click at [308, 261] on span "Add Ons Sauce" at bounding box center [327, 263] width 199 height 13
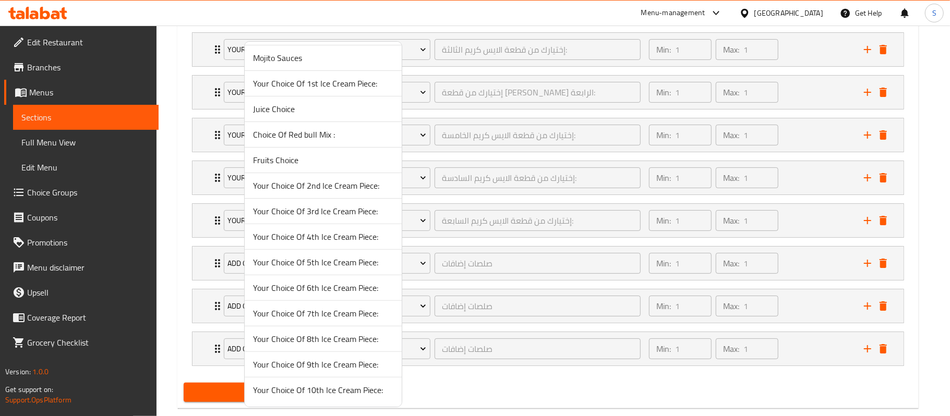
click at [318, 339] on span "Your Choice Of 8th Ice Cream Piece:" at bounding box center [323, 339] width 140 height 13
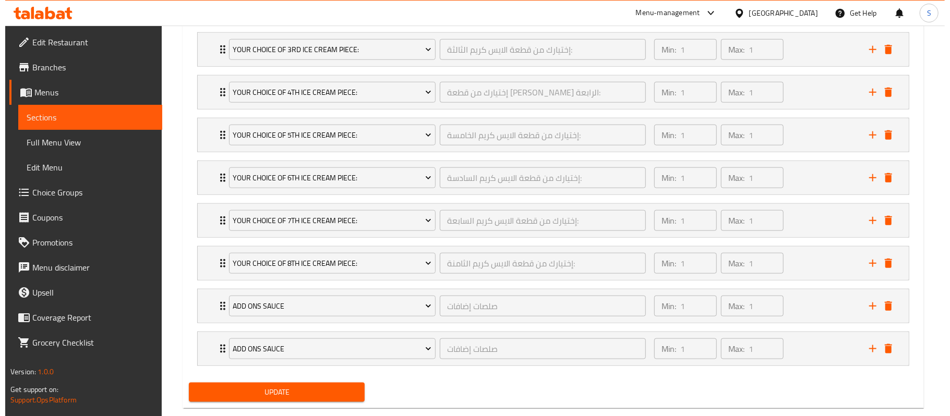
scroll to position [743, 0]
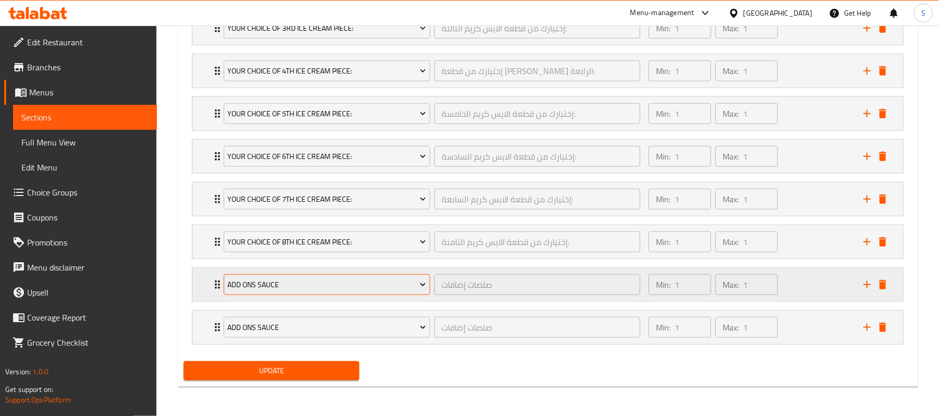
click at [297, 283] on span "Add Ons Sauce" at bounding box center [327, 285] width 199 height 13
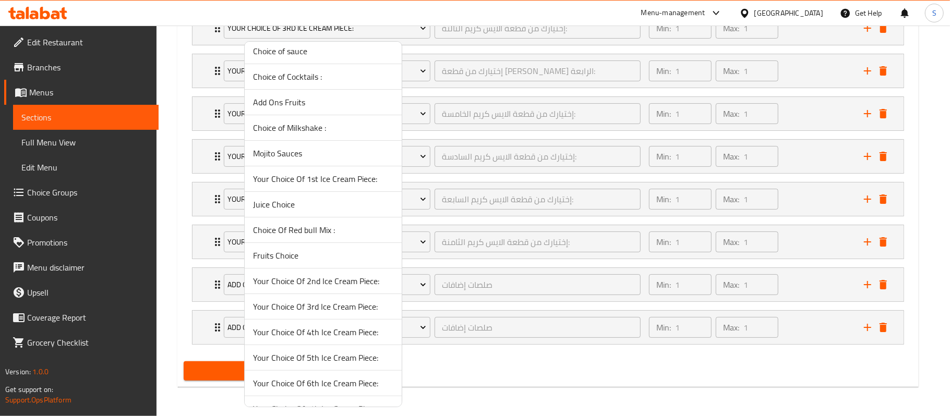
scroll to position [183, 0]
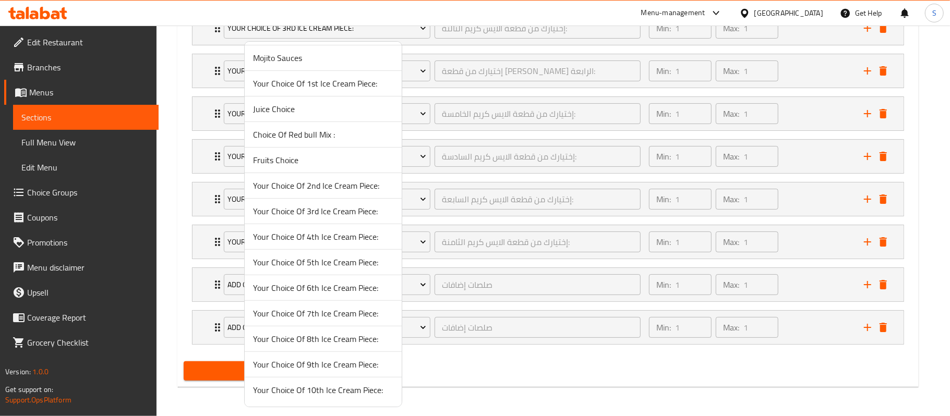
click at [330, 368] on span "Your Choice Of 9th Ice Cream Piece:" at bounding box center [323, 364] width 140 height 13
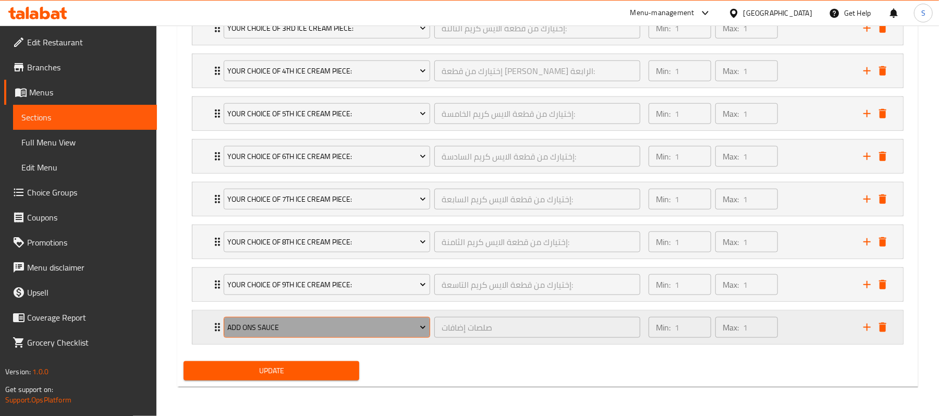
click at [347, 331] on span "Add Ons Sauce" at bounding box center [327, 327] width 199 height 13
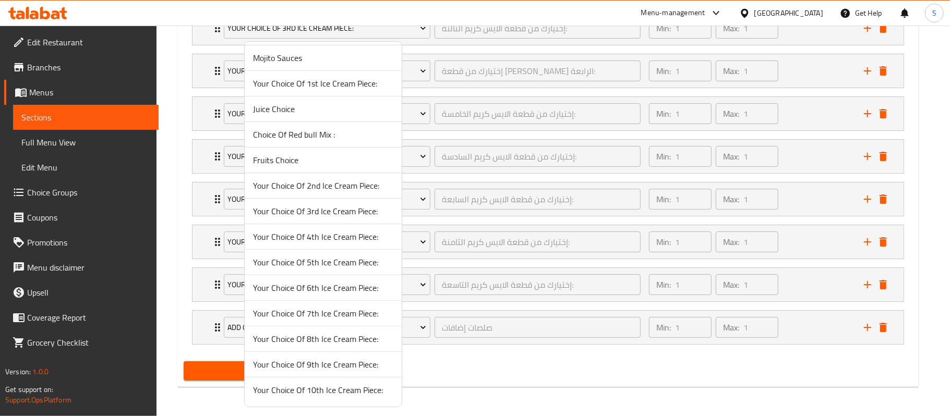
click at [326, 391] on span "Your Choice Of 10th Ice Cream Piece:" at bounding box center [323, 390] width 140 height 13
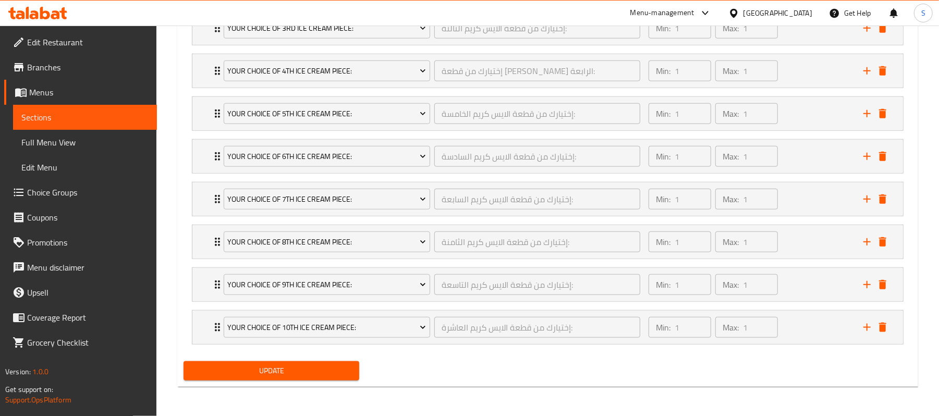
click at [326, 370] on span "Update" at bounding box center [271, 371] width 159 height 13
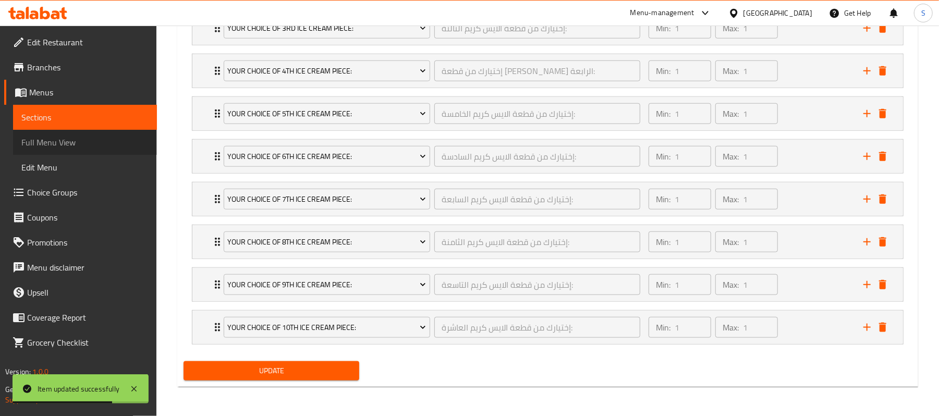
click at [61, 145] on span "Full Menu View" at bounding box center [84, 142] width 127 height 13
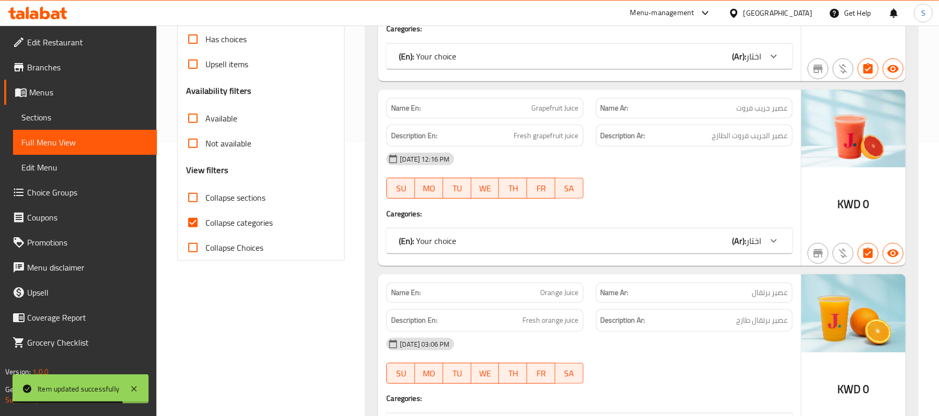
scroll to position [117, 0]
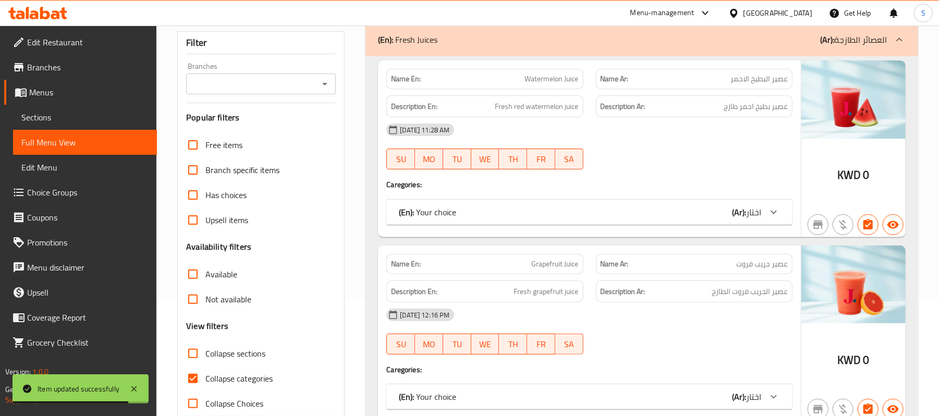
click at [192, 354] on input "Collapse sections" at bounding box center [192, 353] width 25 height 25
checkbox input "true"
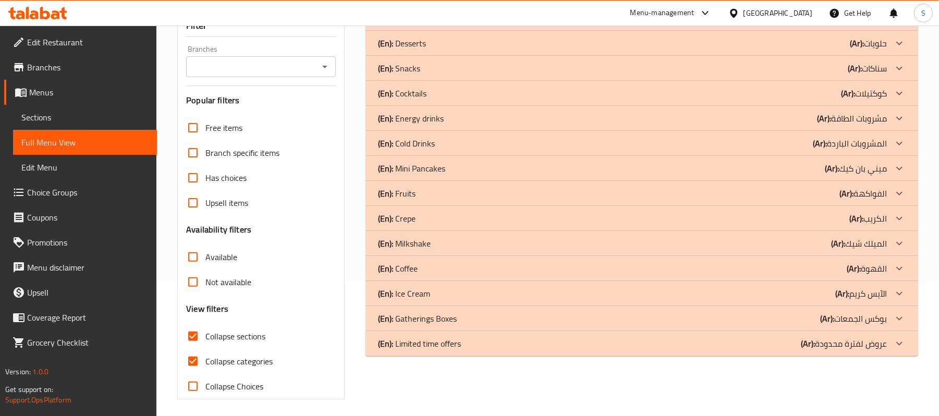
scroll to position [140, 0]
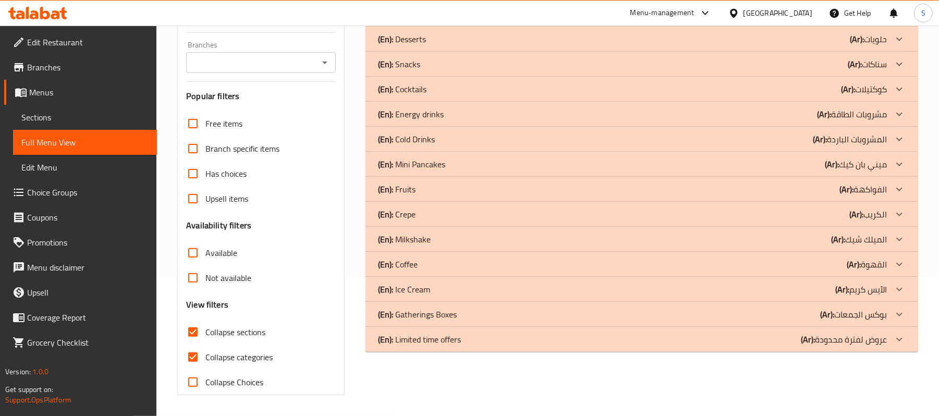
click at [461, 312] on div "(En): Gatherings Boxes (Ar): بوكس الجمعات" at bounding box center [632, 314] width 509 height 13
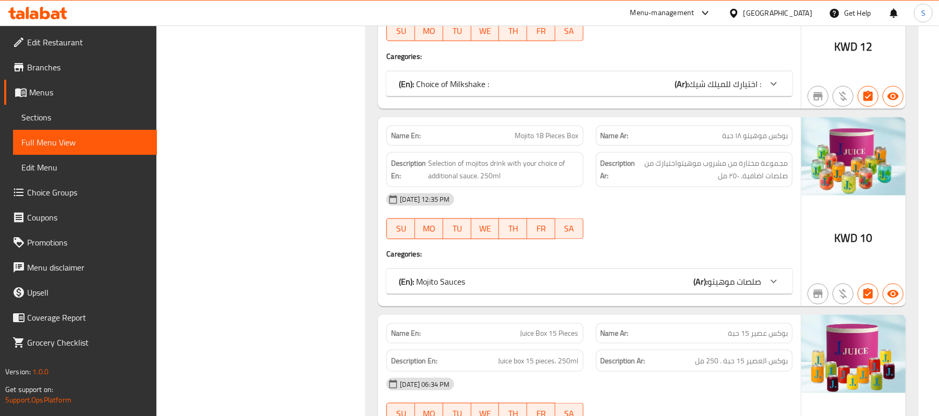
scroll to position [0, 0]
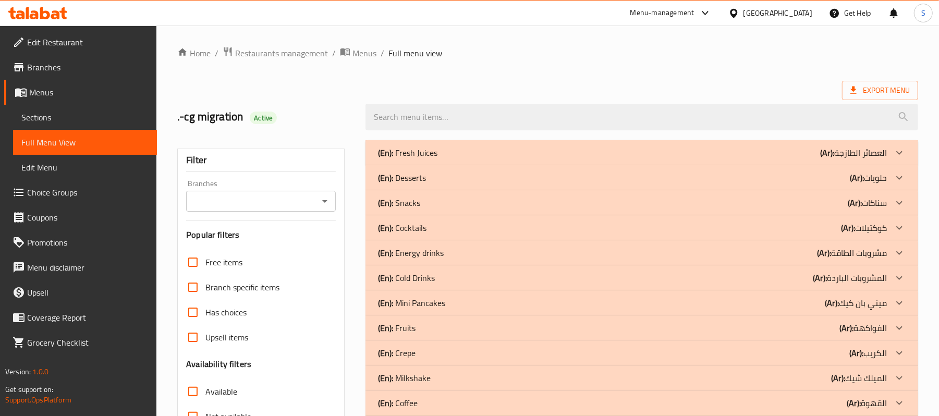
click at [263, 205] on input "Branches" at bounding box center [252, 201] width 126 height 15
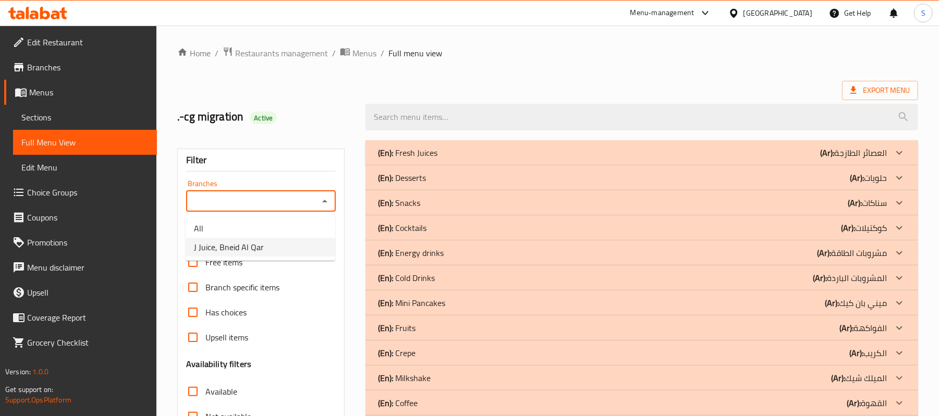
click at [251, 241] on span "J Juice, Bneid Al Qar" at bounding box center [229, 247] width 70 height 13
type input "J Juice, Bneid Al Qar"
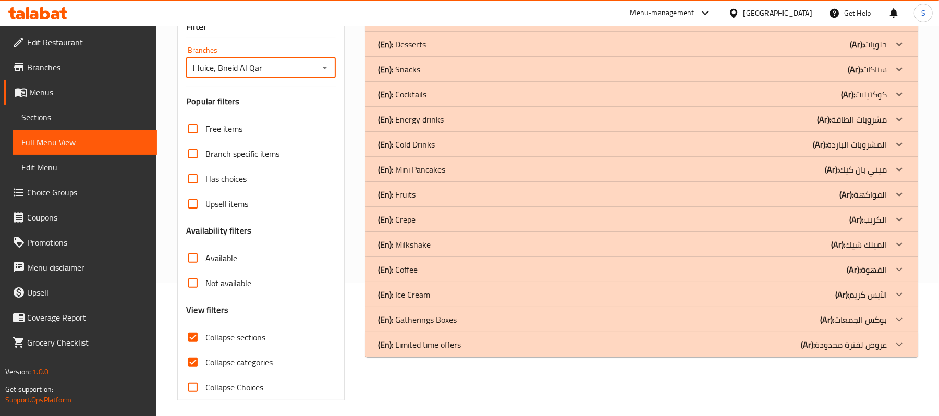
scroll to position [140, 0]
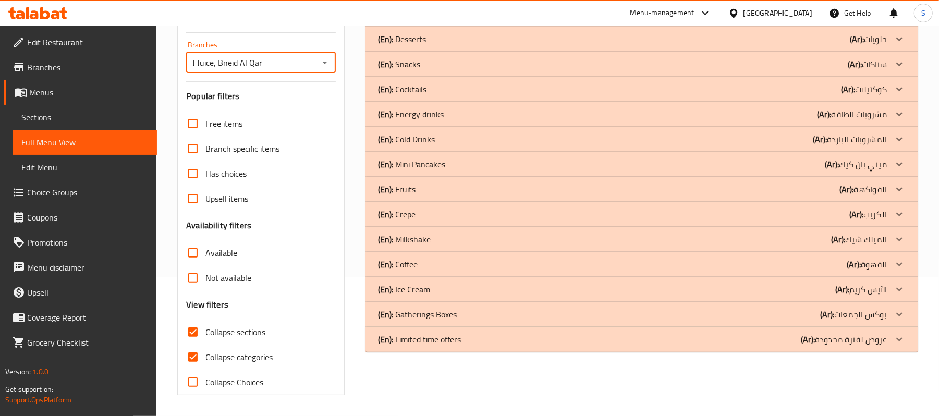
click at [491, 317] on div "(En): Gatherings Boxes (Ar): بوكس الجمعات" at bounding box center [632, 314] width 509 height 13
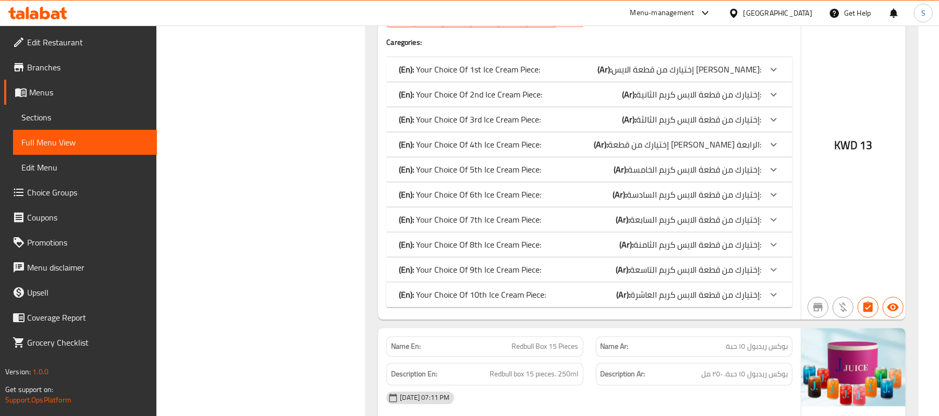
scroll to position [1546, 0]
click at [568, 300] on div "(En): Your Choice Of 10th Ice Cream Piece: (Ar): إختيارك من قطعة الايس كريم الع…" at bounding box center [580, 293] width 363 height 13
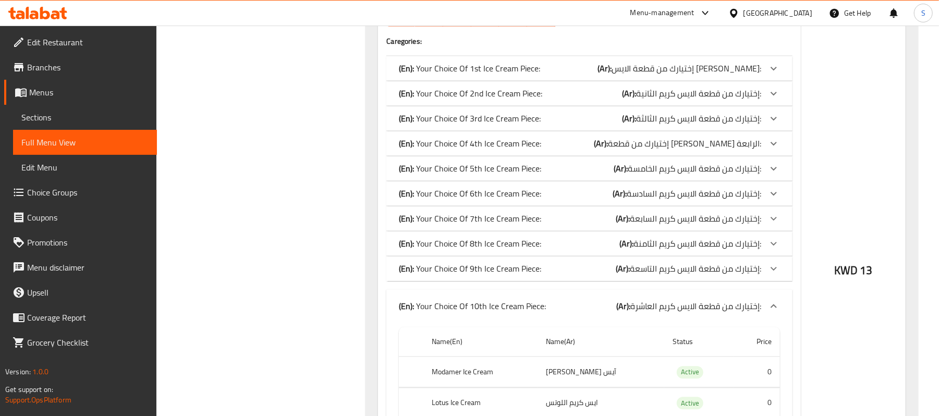
click at [619, 275] on b "(Ar):" at bounding box center [623, 269] width 14 height 16
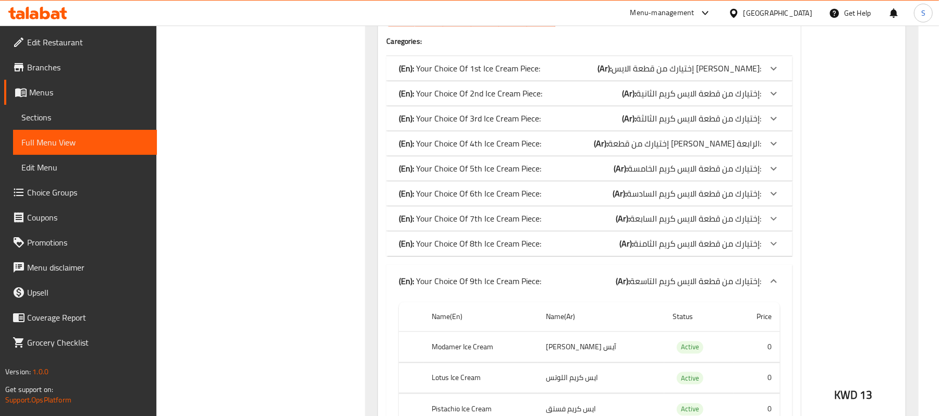
click at [641, 245] on span "إختيارك من قطعة الايس كريم الثامنة:" at bounding box center [698, 244] width 128 height 16
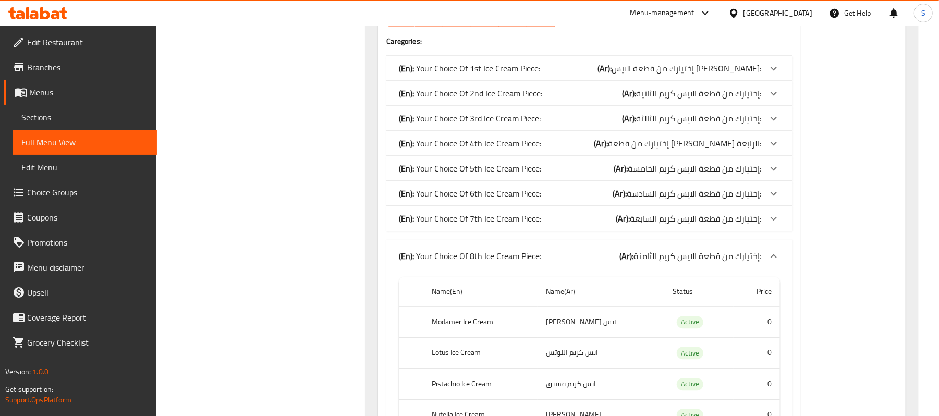
click at [652, 222] on span "إختيارك من قطعة الايس كريم السابعة:" at bounding box center [695, 219] width 131 height 16
click at [660, 197] on span "إختيارك من قطعة الايس كريم السادسة:" at bounding box center [694, 194] width 135 height 16
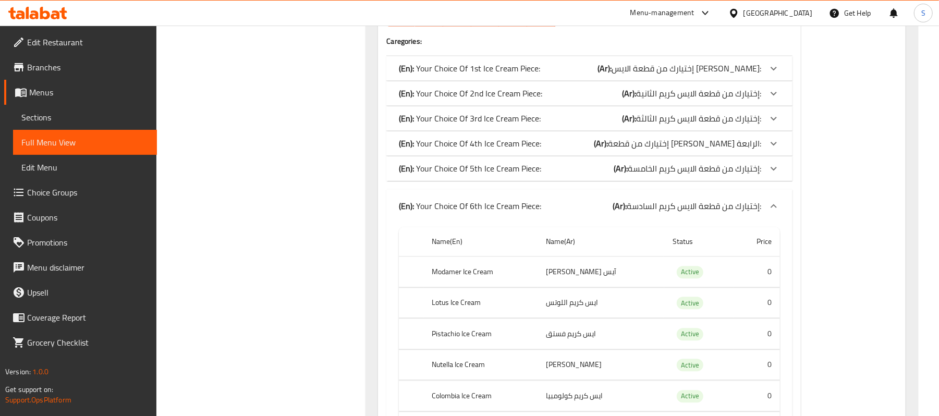
click at [662, 174] on span "إختيارك من قطعة الايس كريم الخامسة:" at bounding box center [695, 169] width 134 height 16
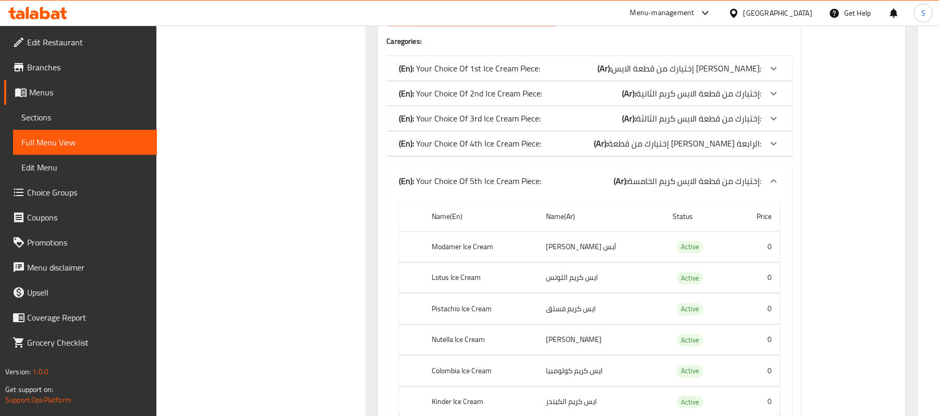
click at [670, 146] on span "إختيارك من قطعة [PERSON_NAME] الرابعة:" at bounding box center [684, 144] width 153 height 16
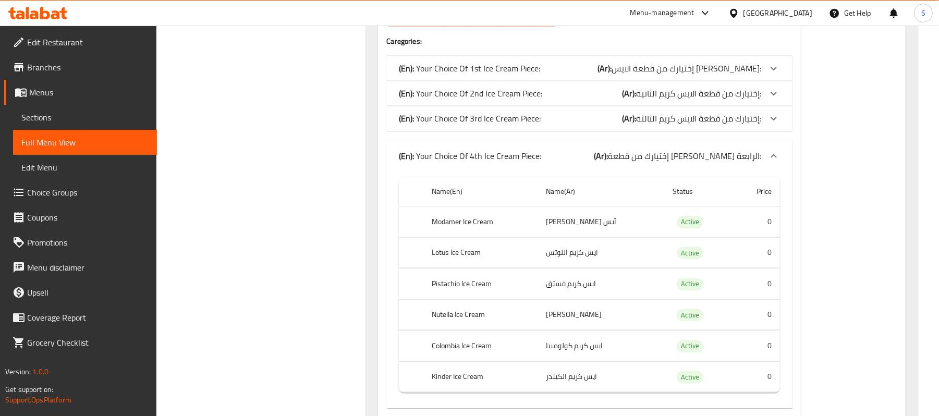
click at [672, 124] on span "إختيارك من قطعة الايس كريم الثالثة:" at bounding box center [698, 119] width 125 height 16
click at [677, 98] on span "إختيارك من قطعة الايس كريم الثانية:" at bounding box center [698, 94] width 125 height 16
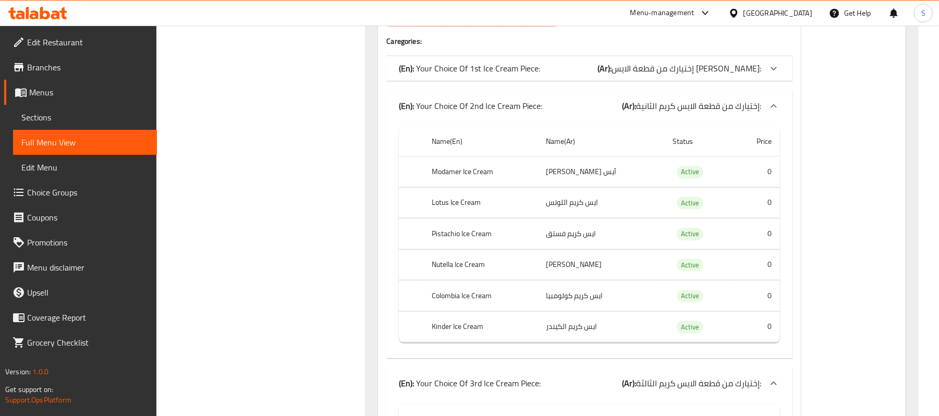
click at [681, 72] on span "إختيارك من قطعة الايس [PERSON_NAME]:" at bounding box center [687, 69] width 150 height 16
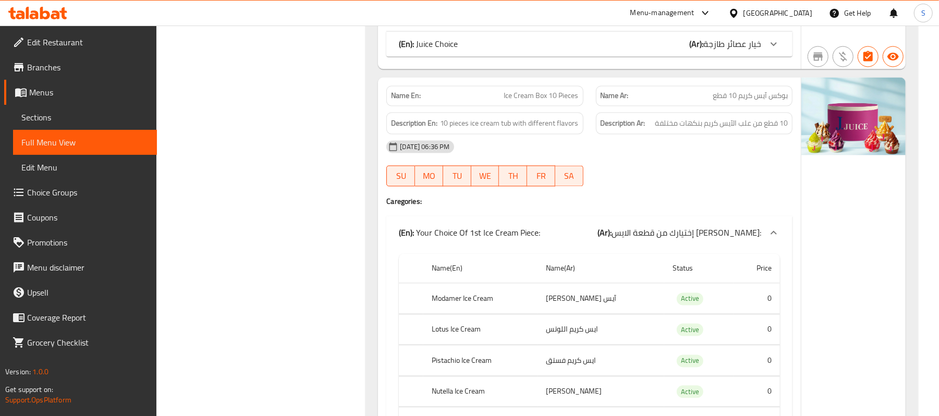
scroll to position [1380, 0]
